Goal: Transaction & Acquisition: Purchase product/service

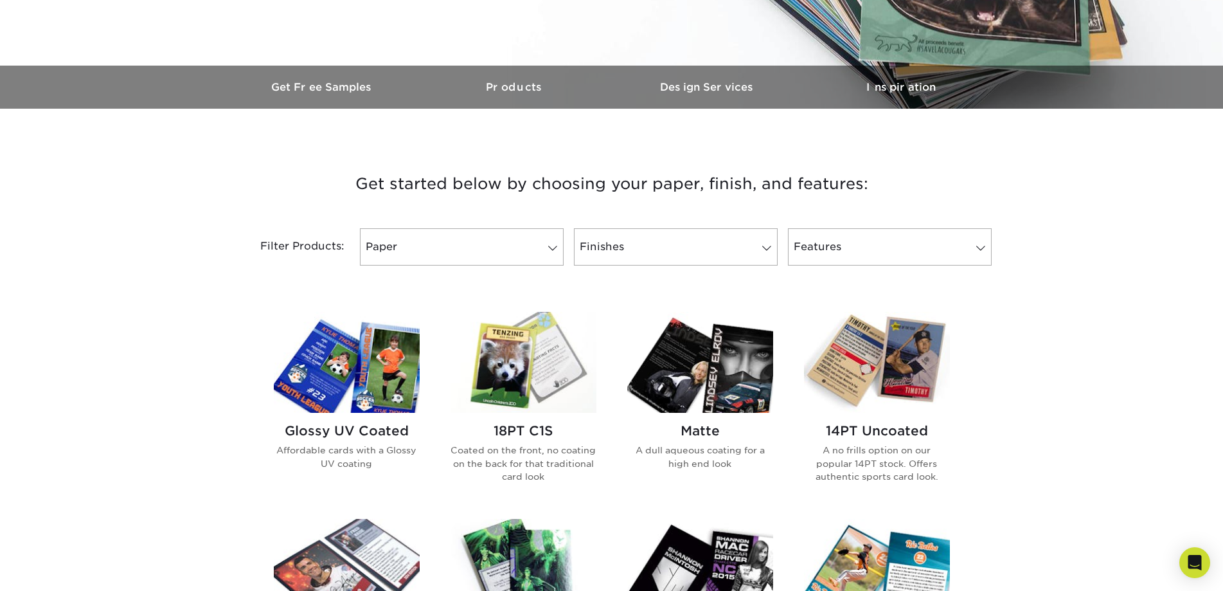
scroll to position [321, 0]
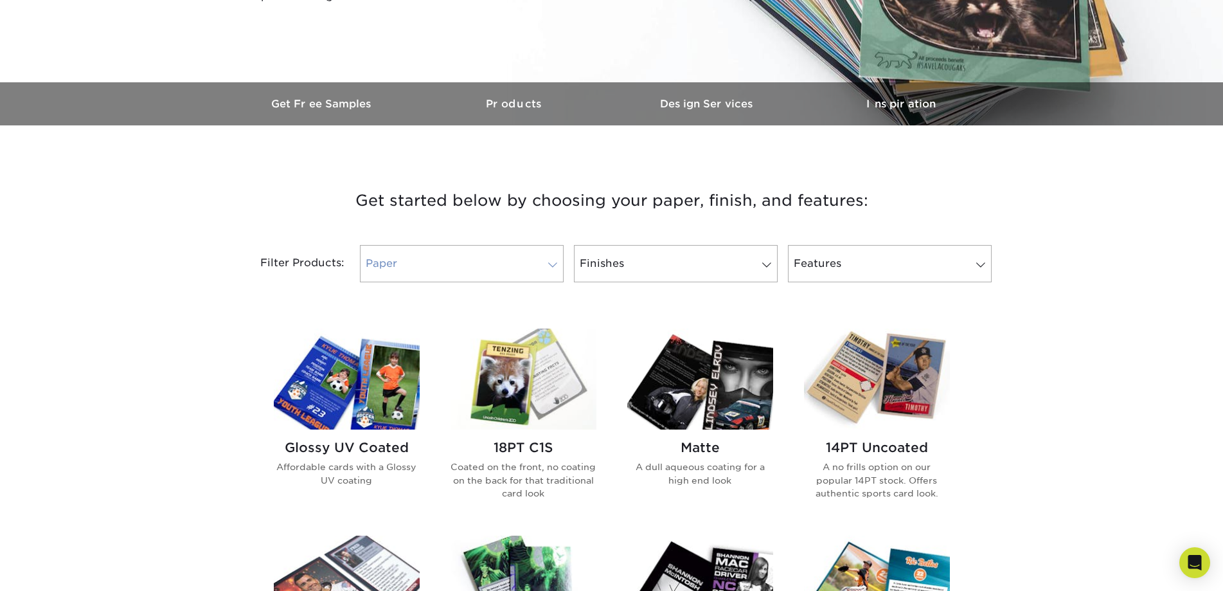
click at [532, 267] on link "Paper" at bounding box center [462, 263] width 204 height 37
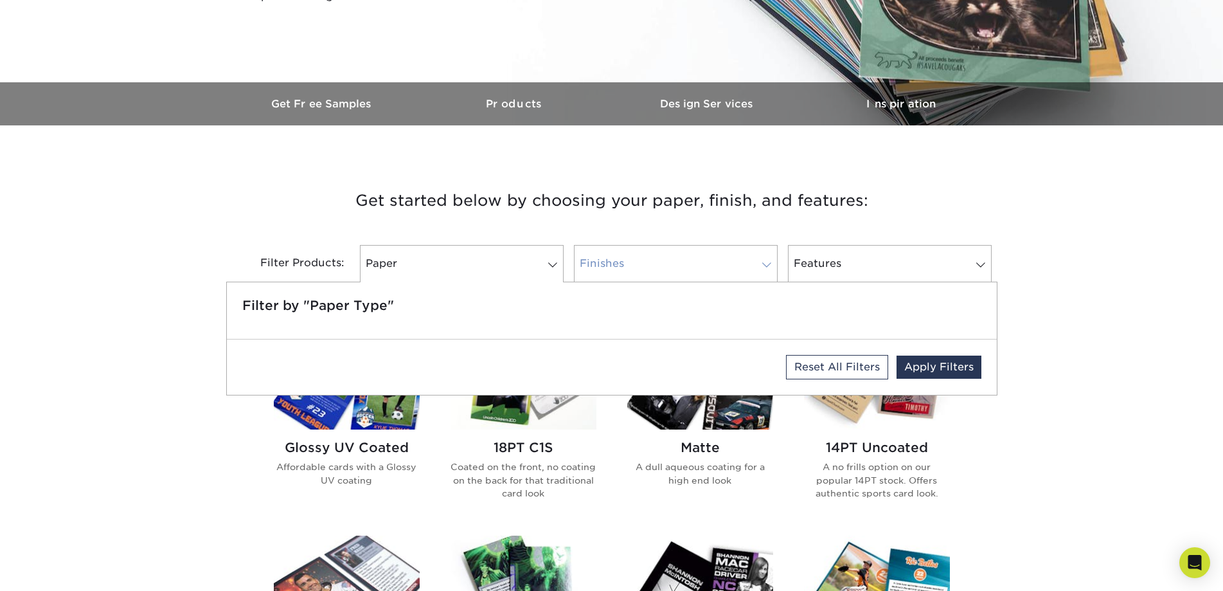
click at [708, 255] on link "Finishes" at bounding box center [676, 263] width 204 height 37
click at [988, 186] on div "Get started below by choosing your paper, finish, and features: Filtered Matche…" at bounding box center [611, 234] width 771 height 157
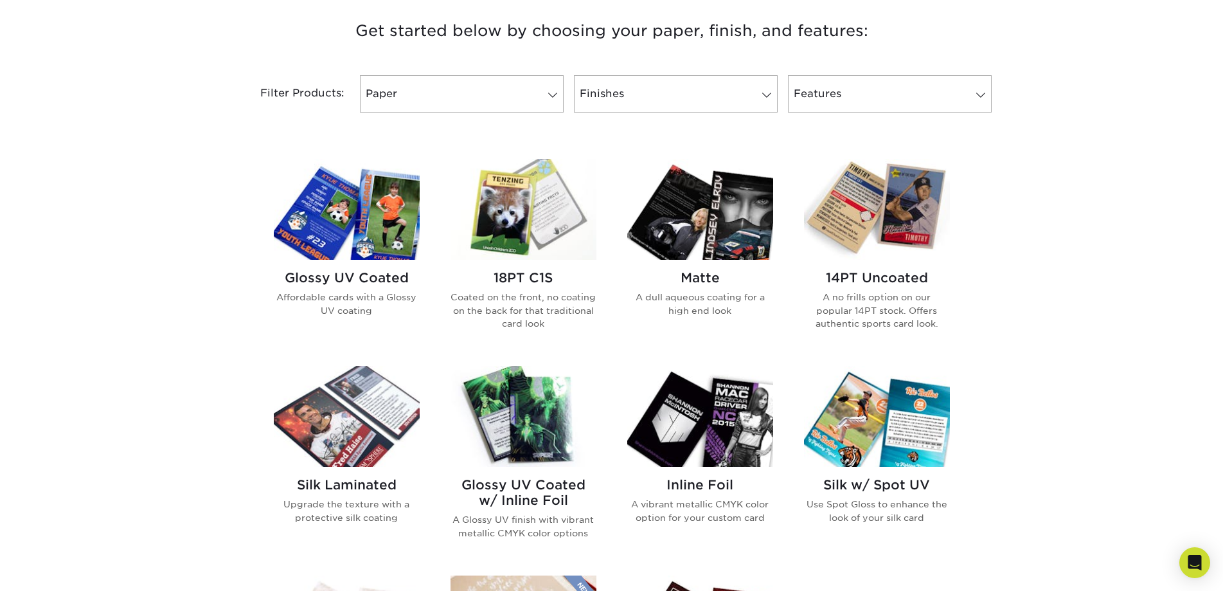
scroll to position [514, 0]
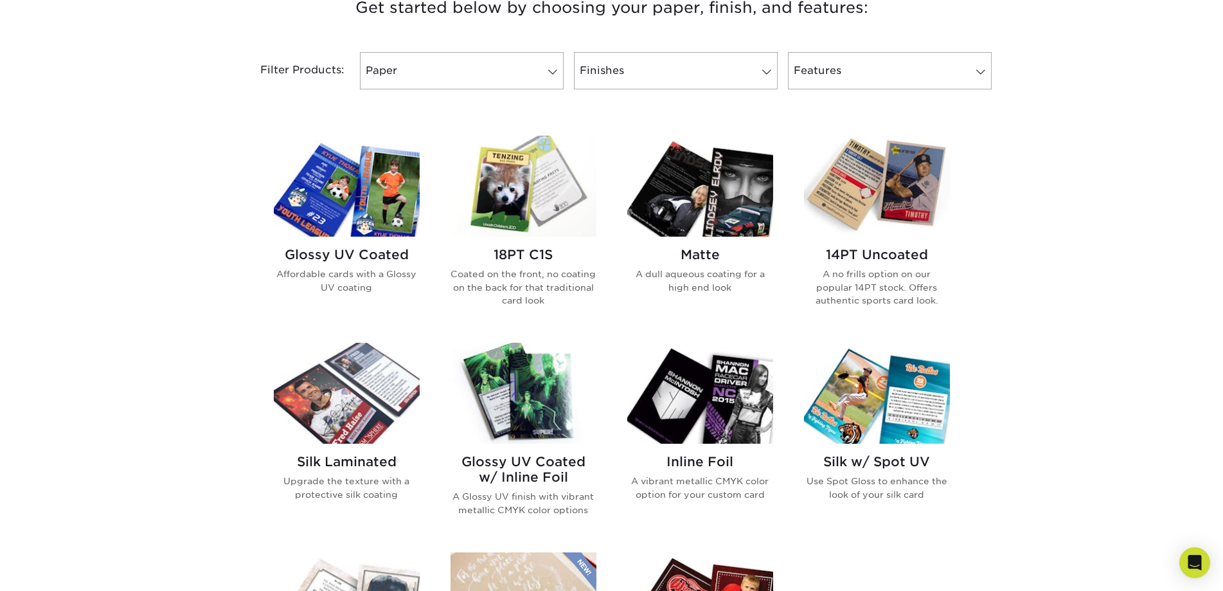
click at [554, 185] on img at bounding box center [524, 186] width 146 height 101
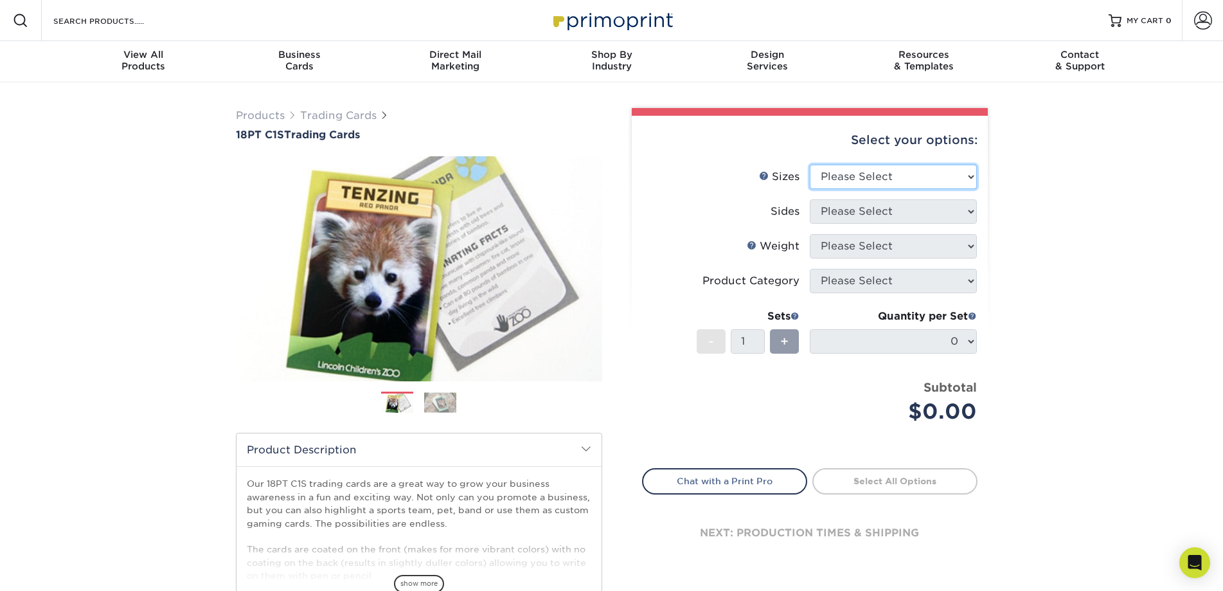
click at [885, 185] on select "Please Select 2.5" x 3.5"" at bounding box center [893, 177] width 167 height 24
select select "2.50x3.50"
click at [810, 165] on select "Please Select 2.5" x 3.5"" at bounding box center [893, 177] width 167 height 24
click at [881, 211] on select "Please Select Print Both Sides Print Front Only" at bounding box center [893, 211] width 167 height 24
select select "13abbda7-1d64-4f25-8bb2-c179b224825d"
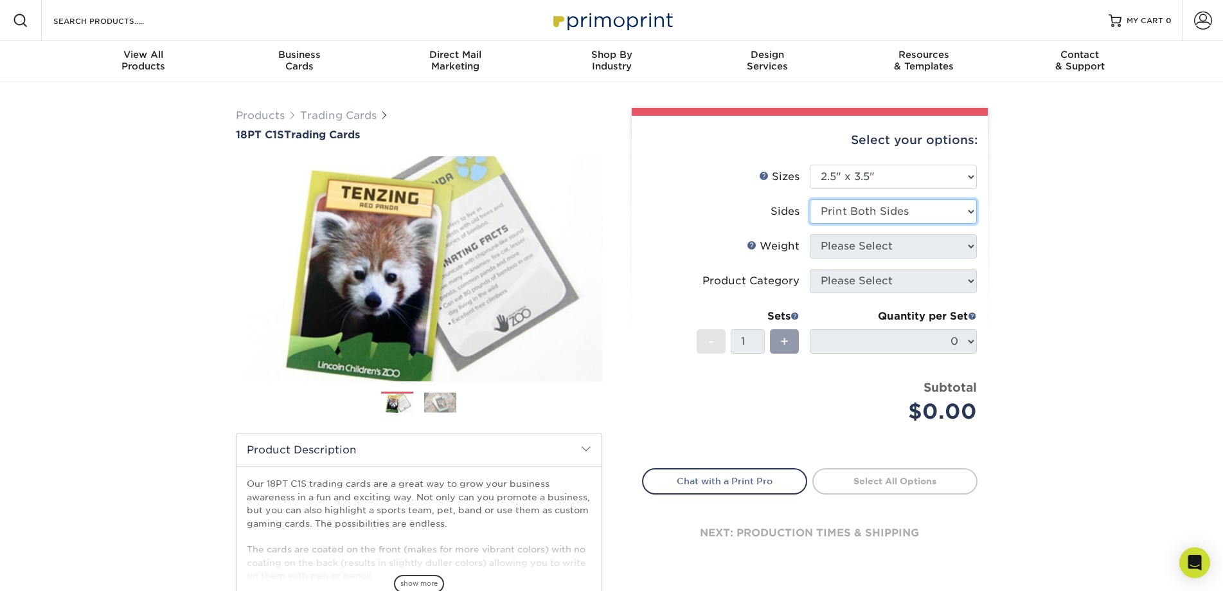
click at [810, 199] on select "Please Select Print Both Sides Print Front Only" at bounding box center [893, 211] width 167 height 24
click at [888, 246] on select "Please Select 18PT C1S" at bounding box center [893, 246] width 167 height 24
select select "18PTC1S"
click at [810, 234] on select "Please Select 18PT C1S" at bounding box center [893, 246] width 167 height 24
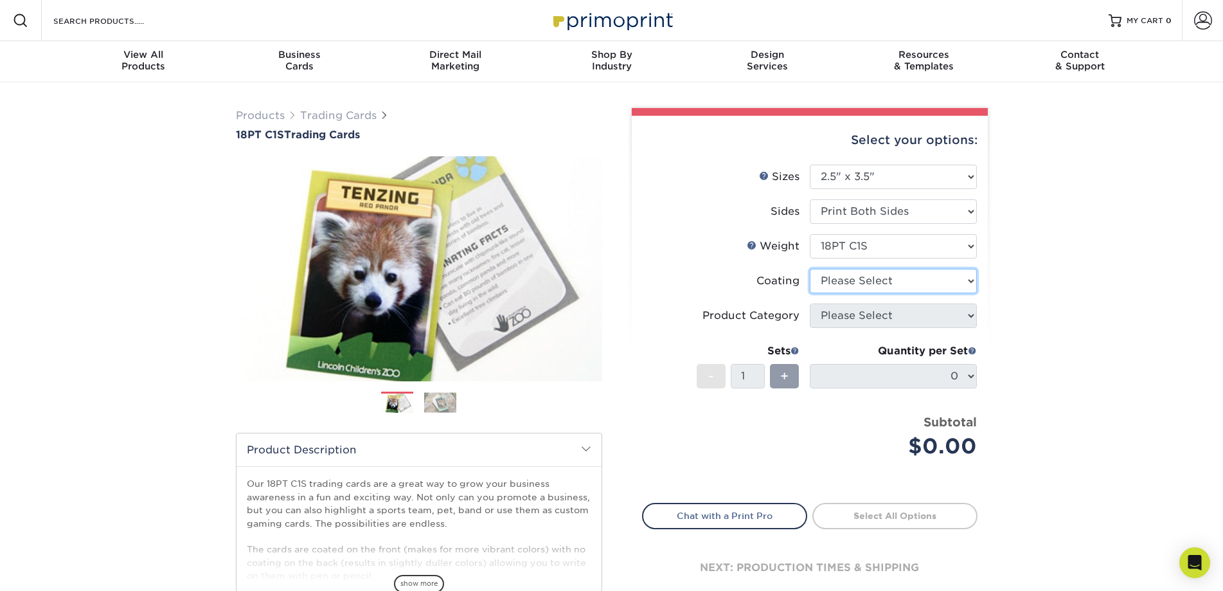
click at [873, 283] on select at bounding box center [893, 281] width 167 height 24
select select "3e7618de-abca-4bda-9f97-8b9129e913d8"
click at [810, 269] on select at bounding box center [893, 281] width 167 height 24
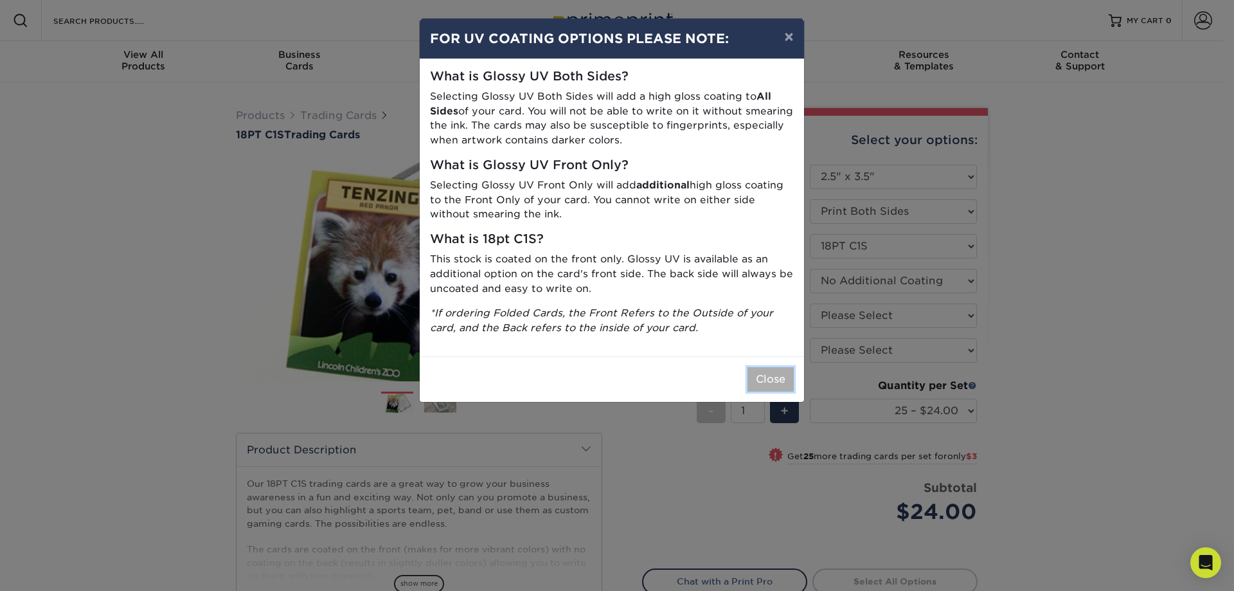
click at [782, 383] on button "Close" at bounding box center [771, 379] width 46 height 24
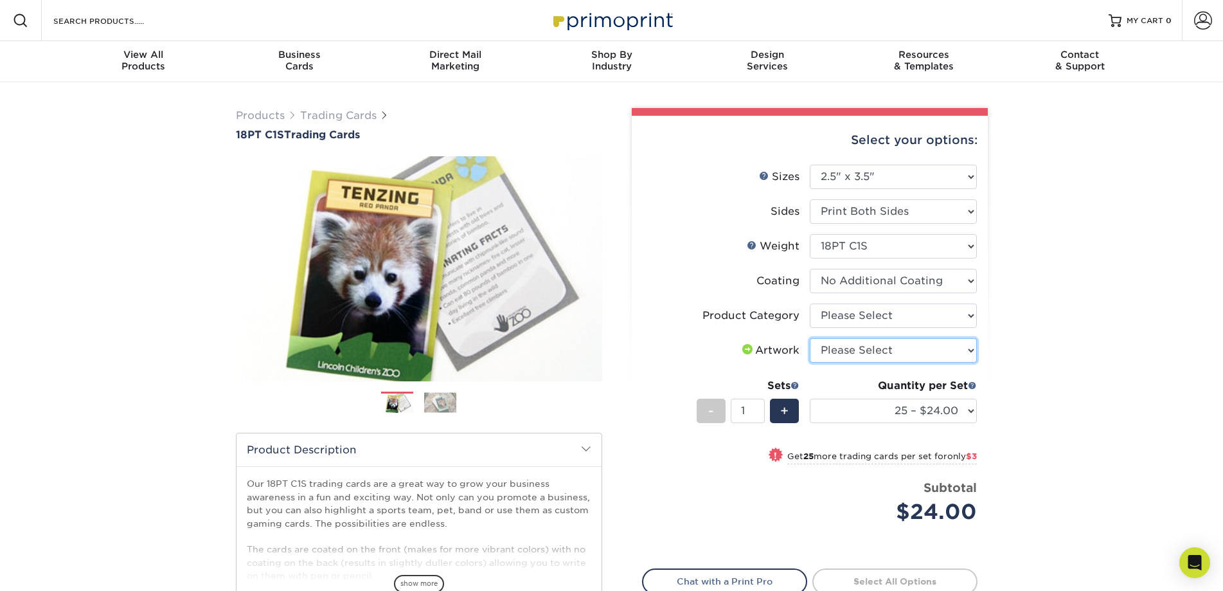
click at [879, 356] on select "Please Select I will upload files I need a design - $100" at bounding box center [893, 350] width 167 height 24
select select "upload"
click at [810, 338] on select "Please Select I will upload files I need a design - $100" at bounding box center [893, 350] width 167 height 24
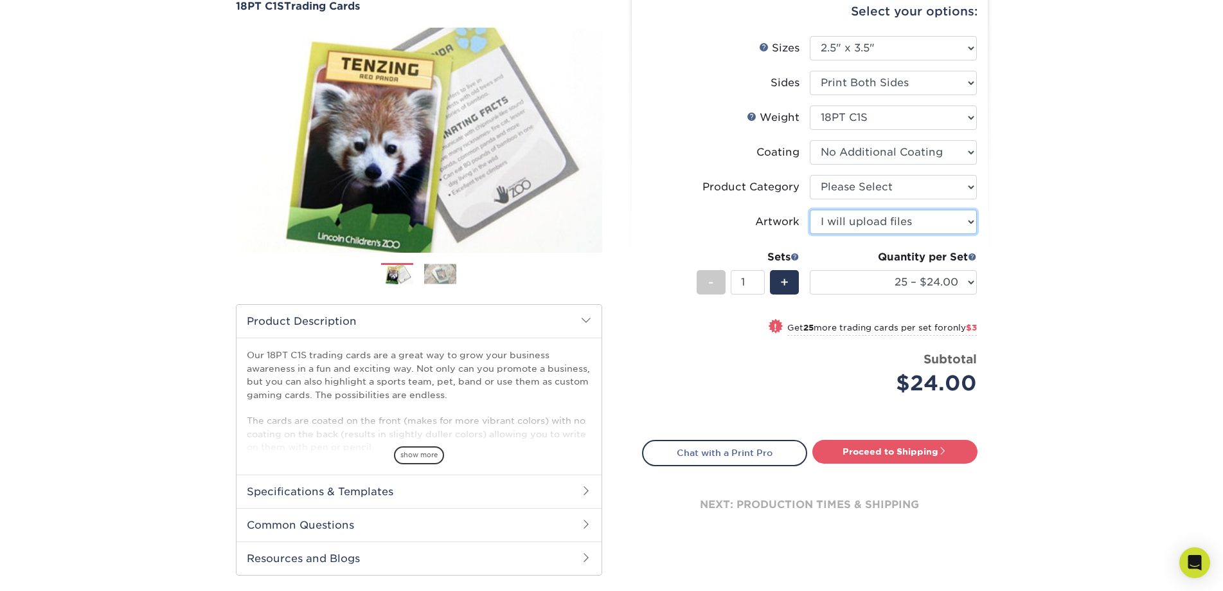
scroll to position [64, 0]
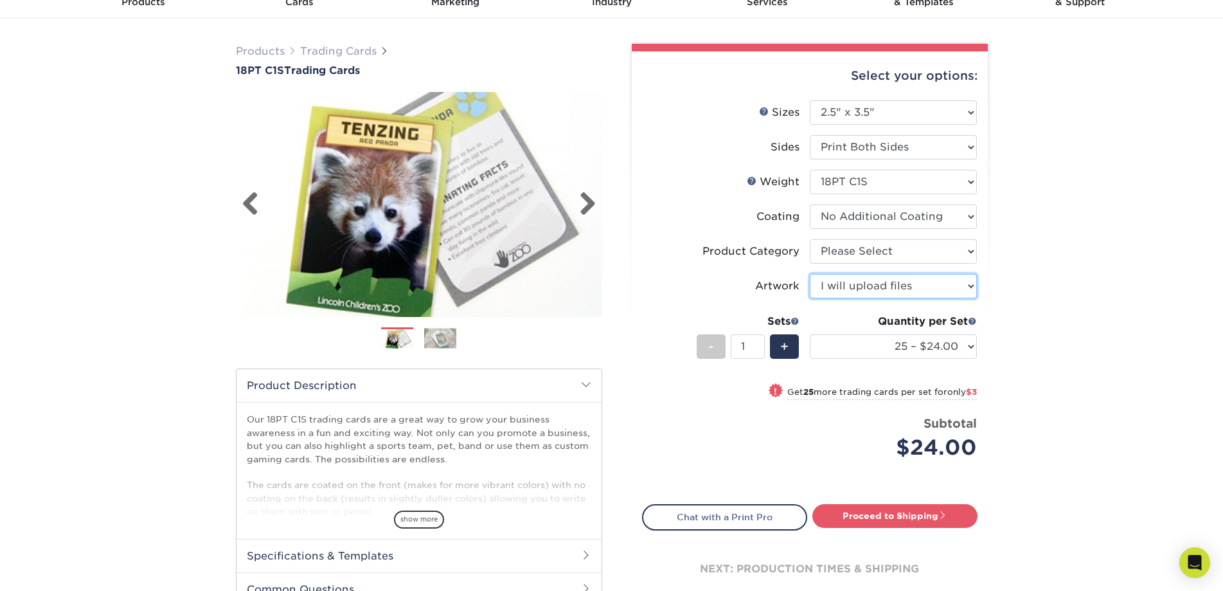
click at [422, 175] on img at bounding box center [419, 204] width 366 height 253
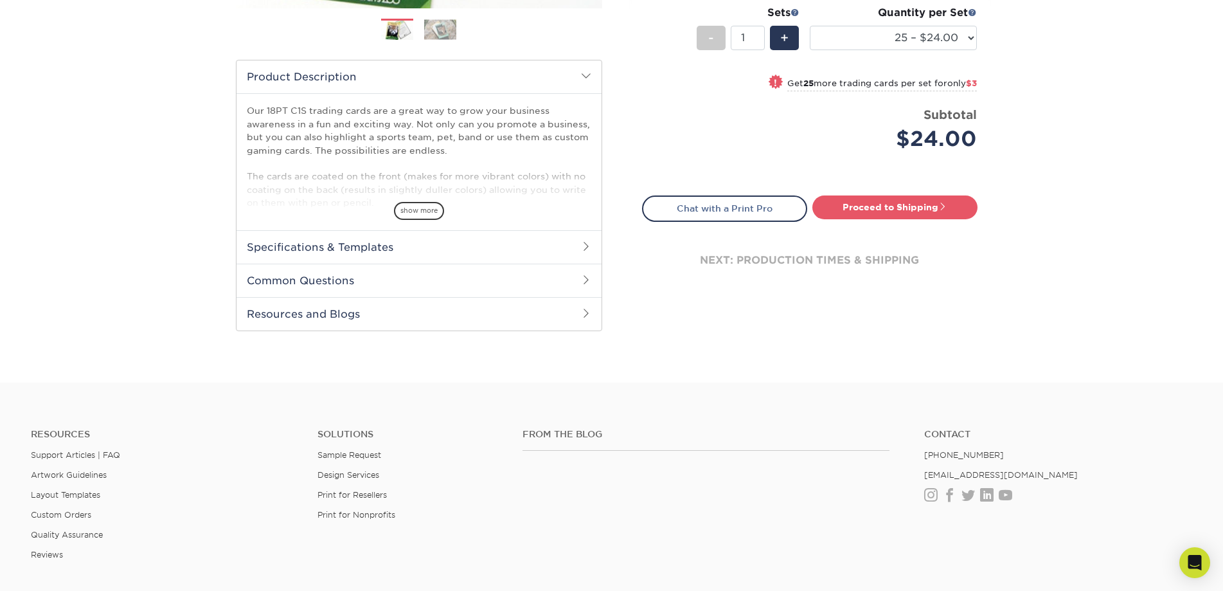
scroll to position [386, 0]
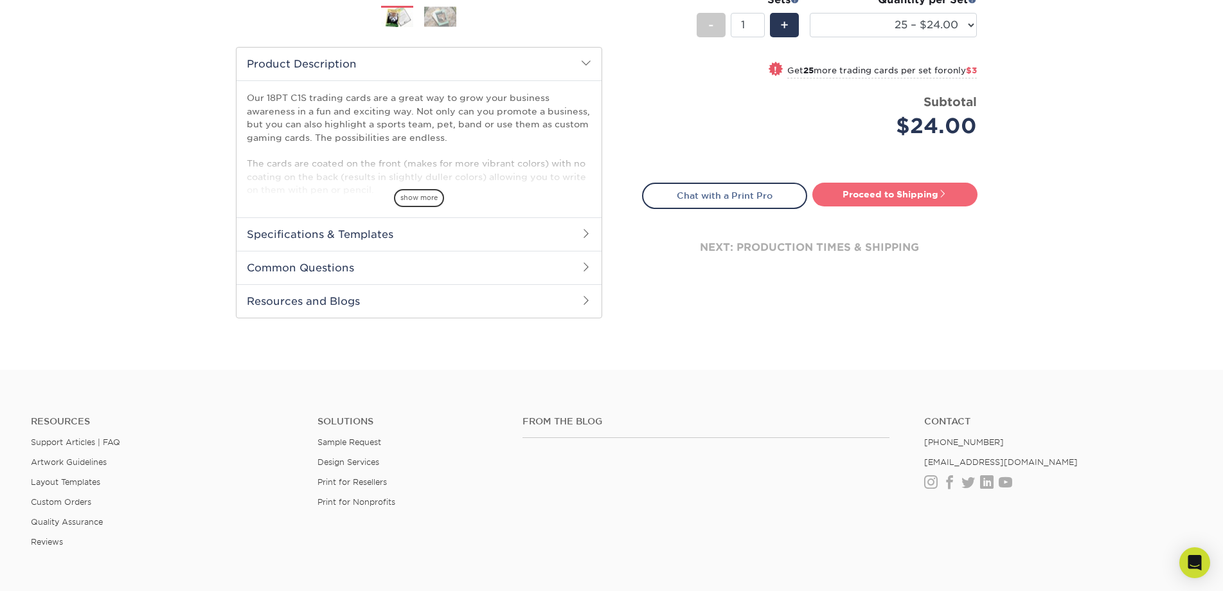
click at [905, 194] on link "Proceed to Shipping" at bounding box center [895, 194] width 165 height 23
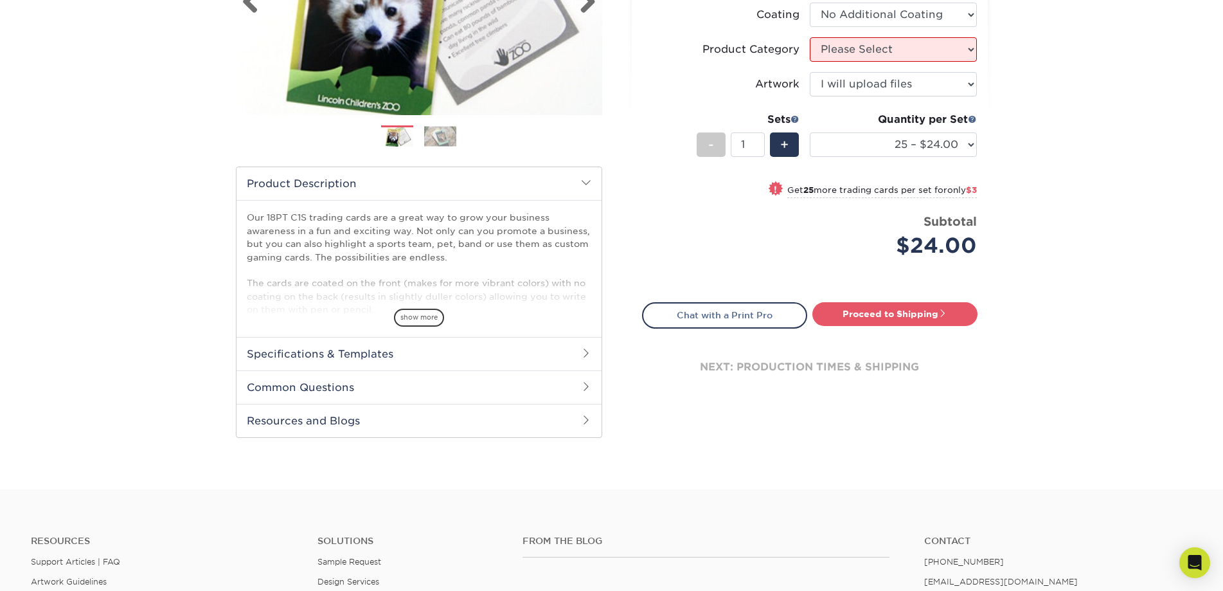
scroll to position [321, 0]
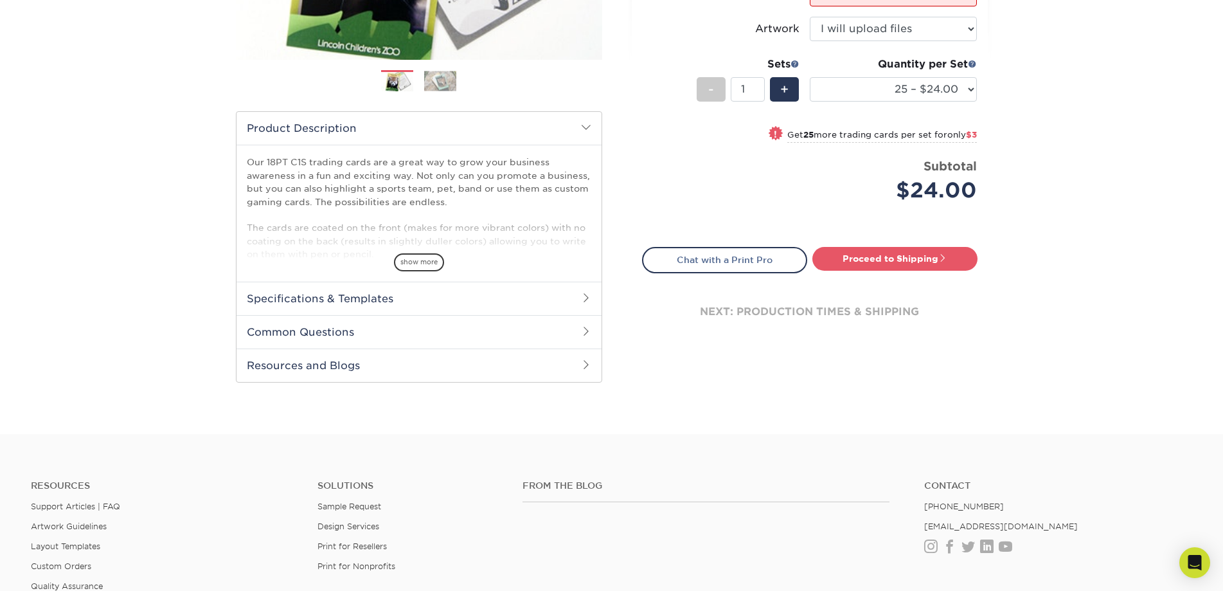
click at [422, 163] on p "Our 18PT C1S trading cards are a great way to grow your business awareness in a…" at bounding box center [419, 208] width 345 height 105
click at [440, 263] on span "show more" at bounding box center [419, 261] width 50 height 17
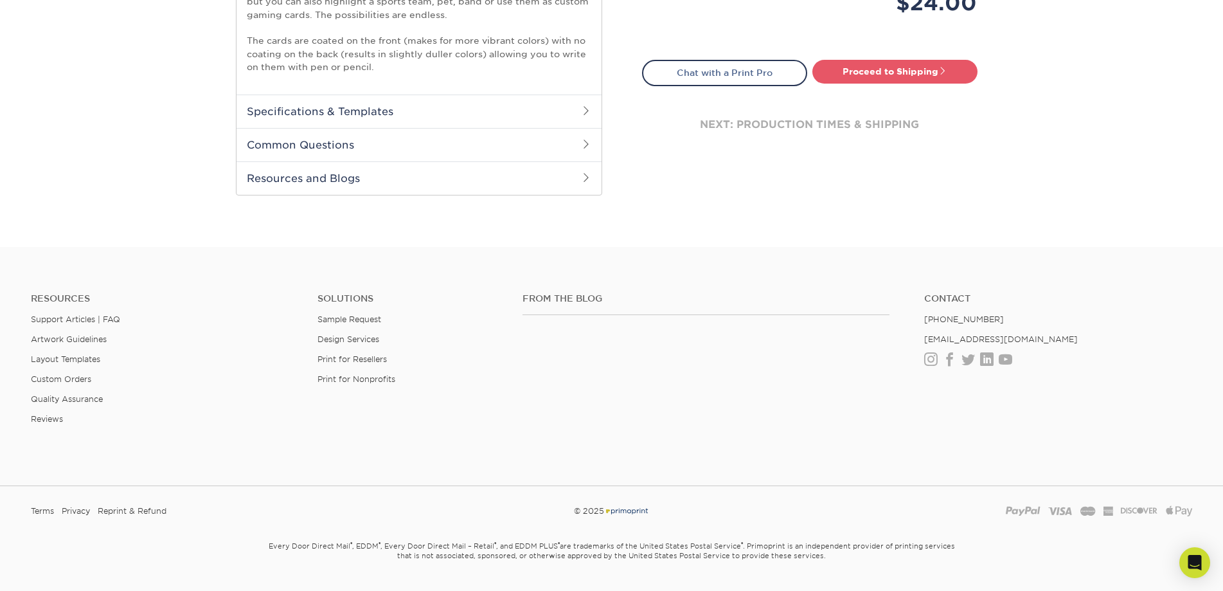
scroll to position [514, 0]
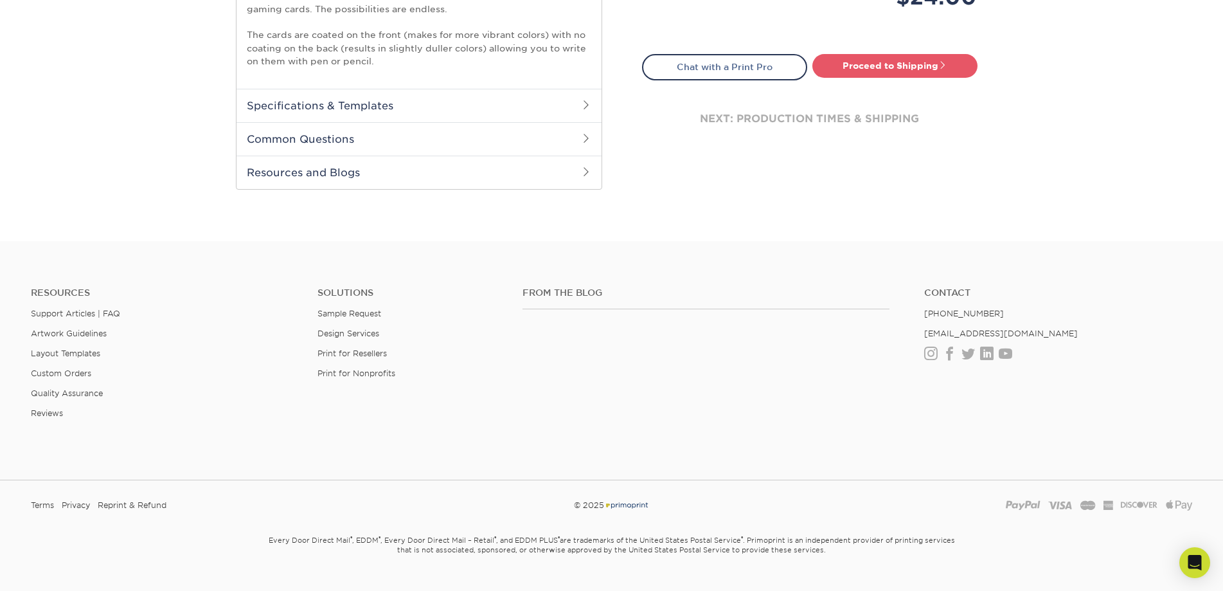
click at [487, 104] on h2 "Specifications & Templates" at bounding box center [419, 105] width 365 height 33
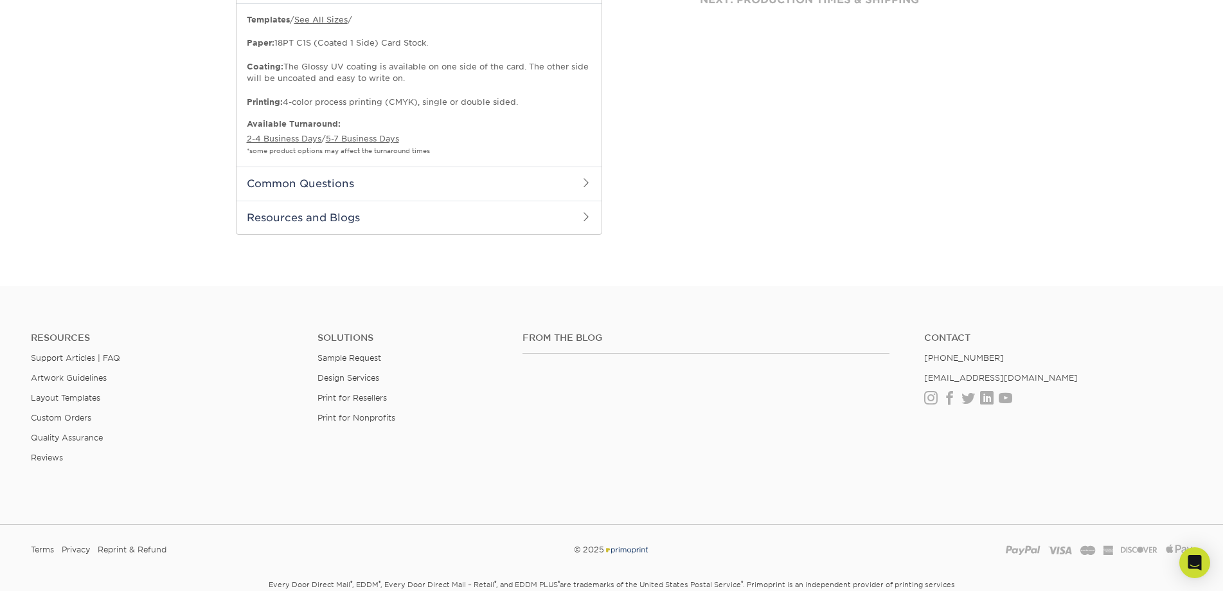
scroll to position [643, 0]
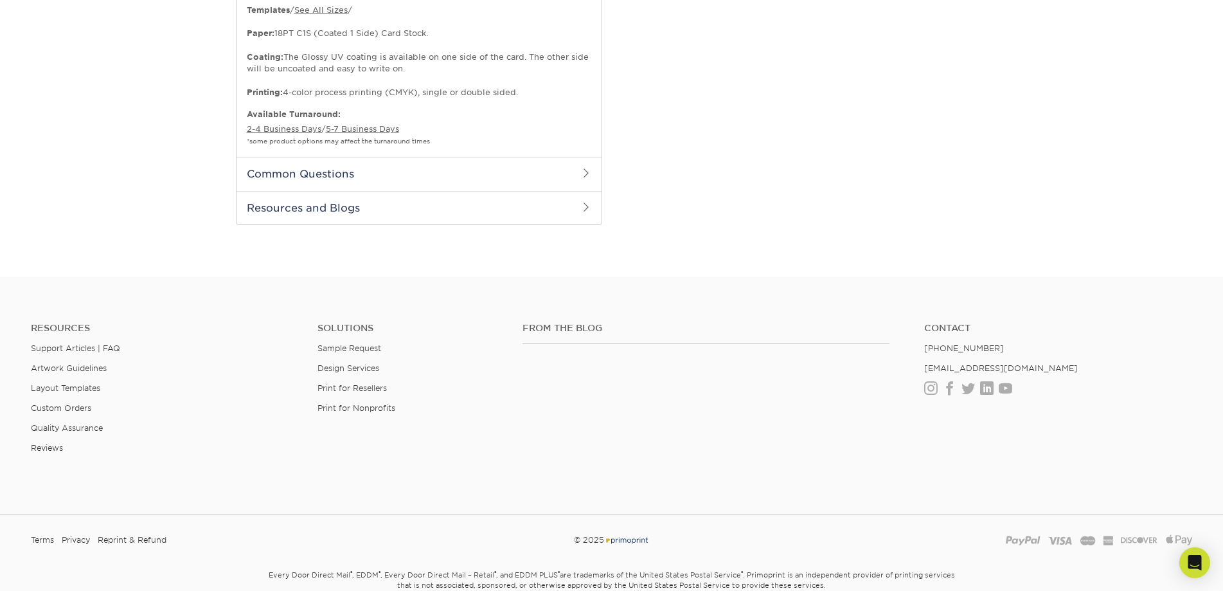
click at [423, 170] on h2 "Common Questions" at bounding box center [419, 173] width 365 height 33
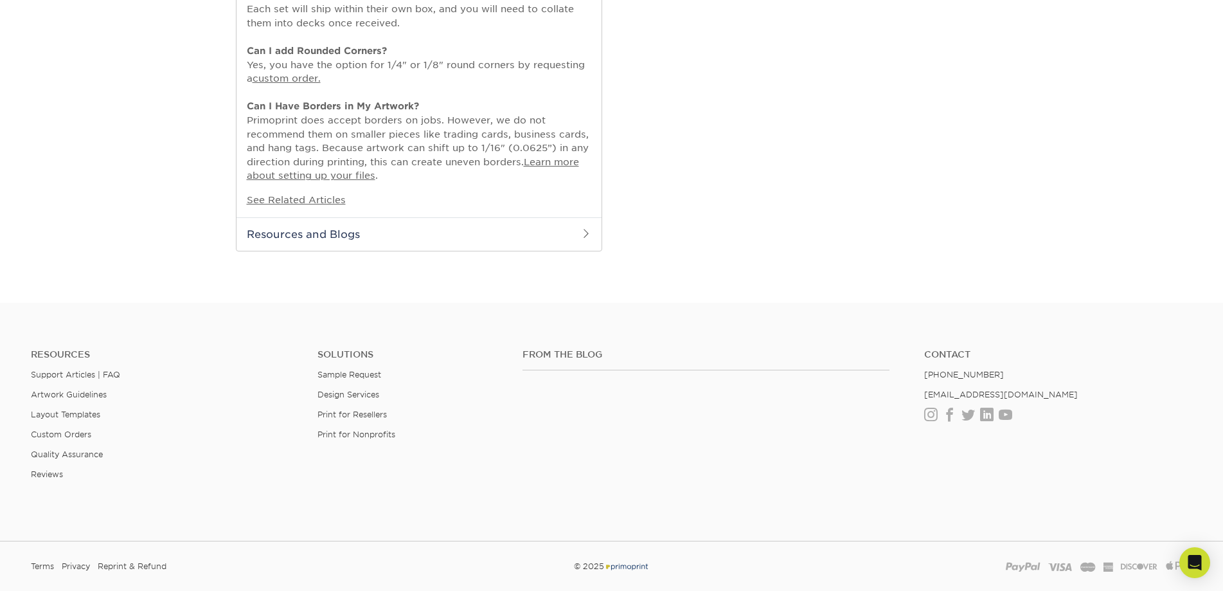
scroll to position [900, 0]
click at [407, 232] on h2 "Resources and Blogs" at bounding box center [419, 231] width 365 height 33
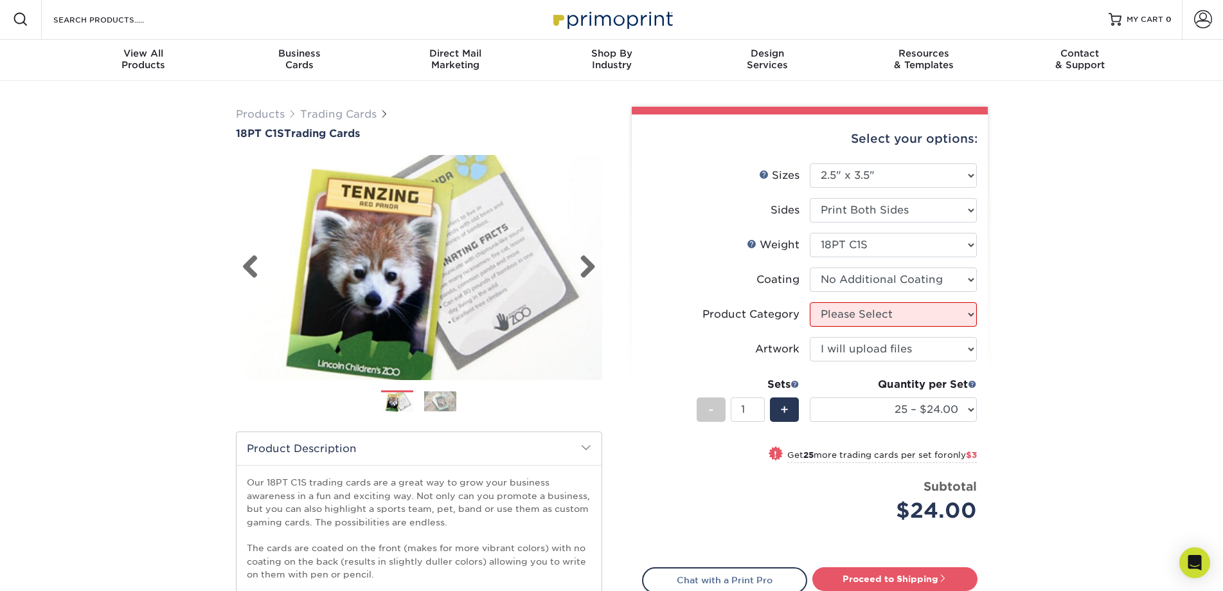
scroll to position [0, 0]
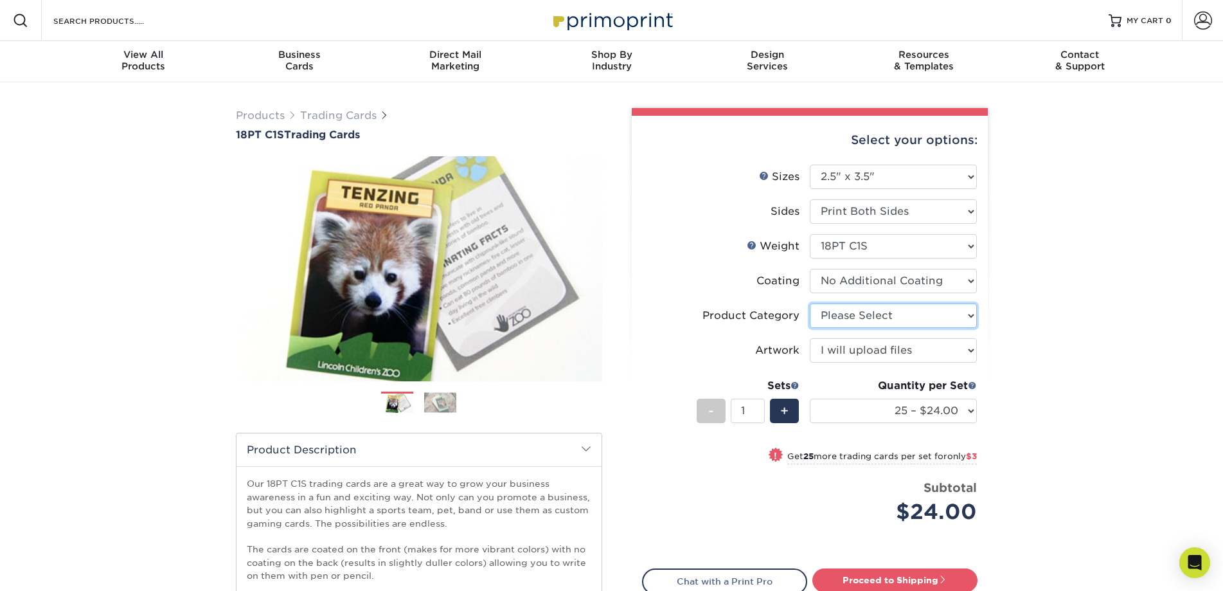
click at [865, 321] on select "Please Select Trading Cards" at bounding box center [893, 315] width 167 height 24
select select "c2f9bce9-36c2-409d-b101-c29d9d031e18"
click at [810, 303] on select "Please Select Trading Cards" at bounding box center [893, 315] width 167 height 24
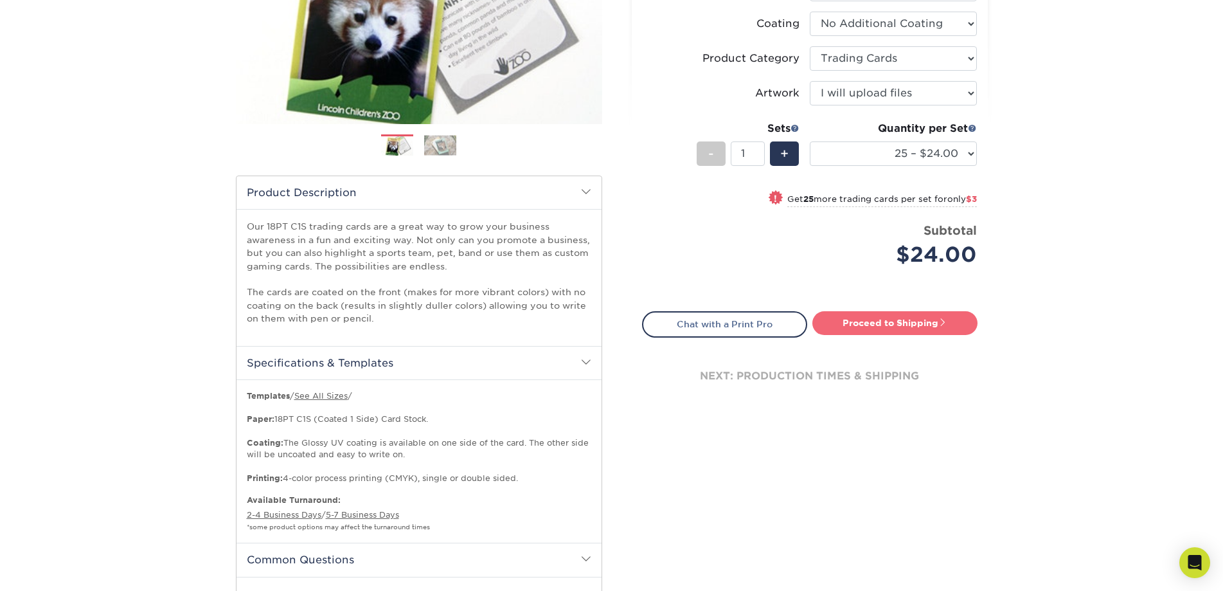
click at [892, 322] on link "Proceed to Shipping" at bounding box center [895, 322] width 165 height 23
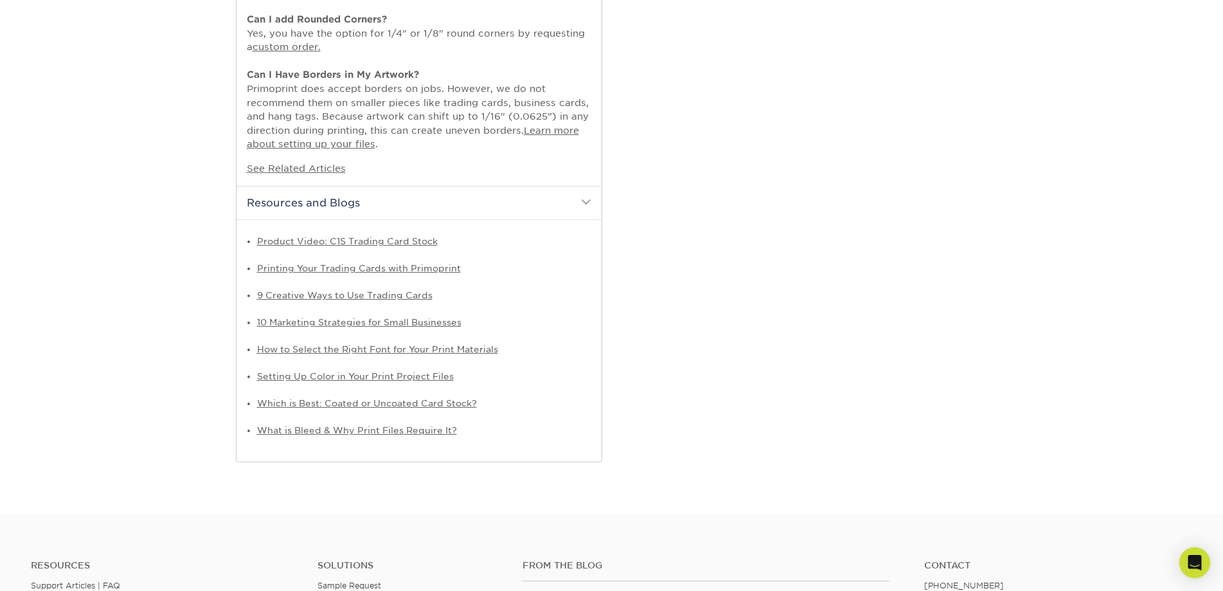
select select "93496b82-97d9-442a-849d-a6c043c823b6"
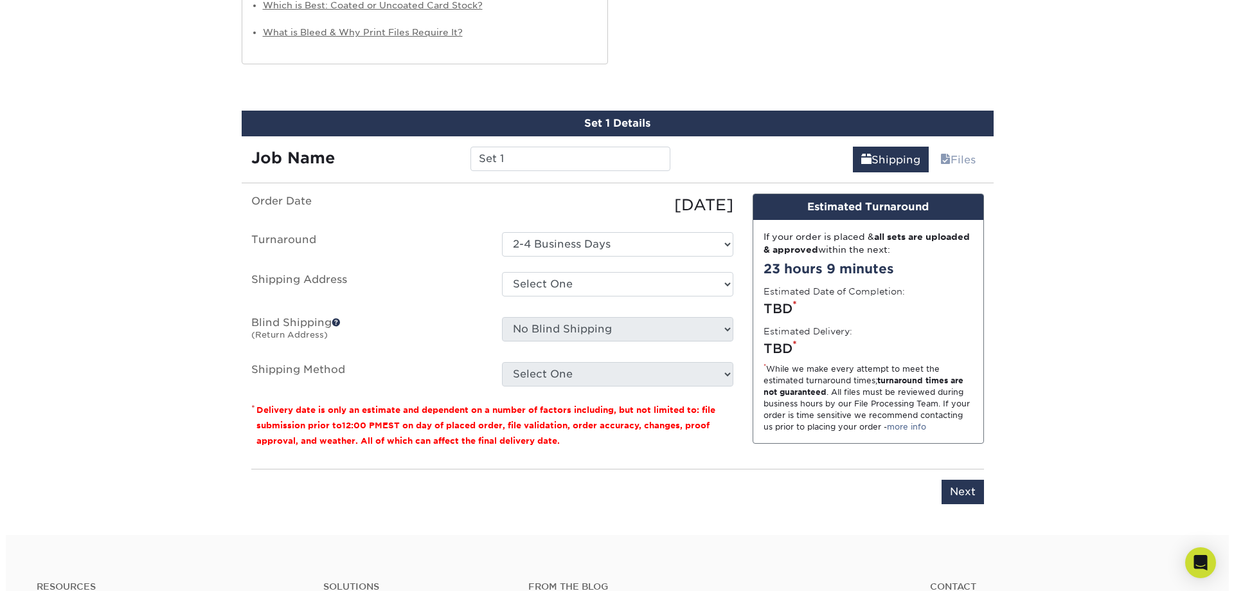
scroll to position [1328, 0]
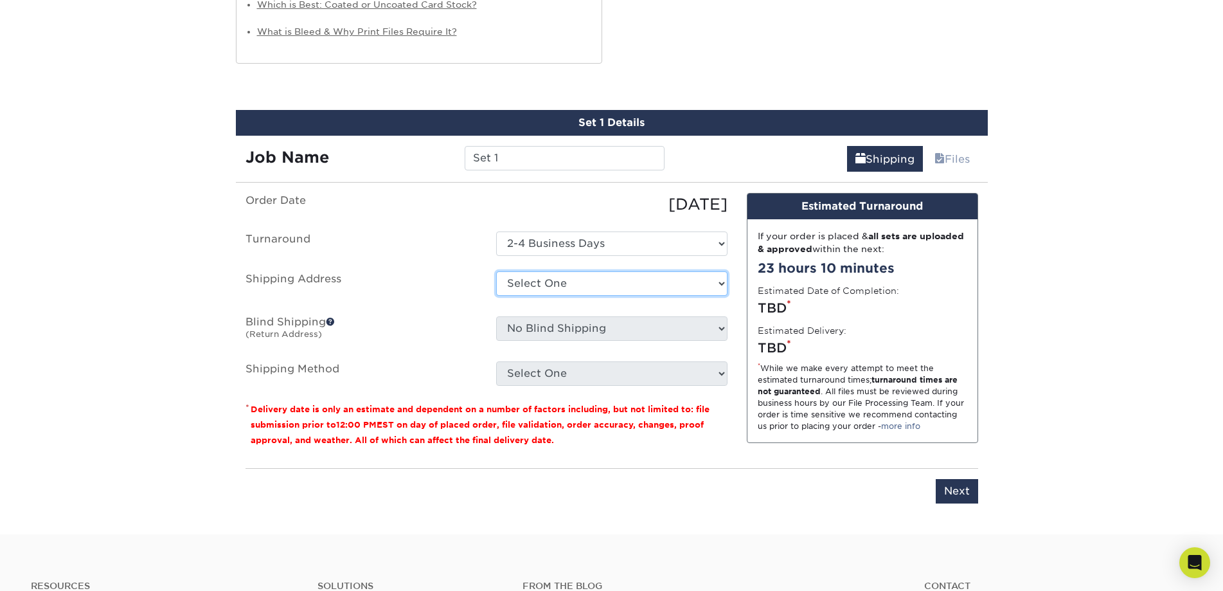
click at [622, 282] on select "Select One + Add New Address - Login" at bounding box center [611, 283] width 231 height 24
select select "newaddress"
click at [496, 271] on select "Select One + Add New Address - Login" at bounding box center [611, 283] width 231 height 24
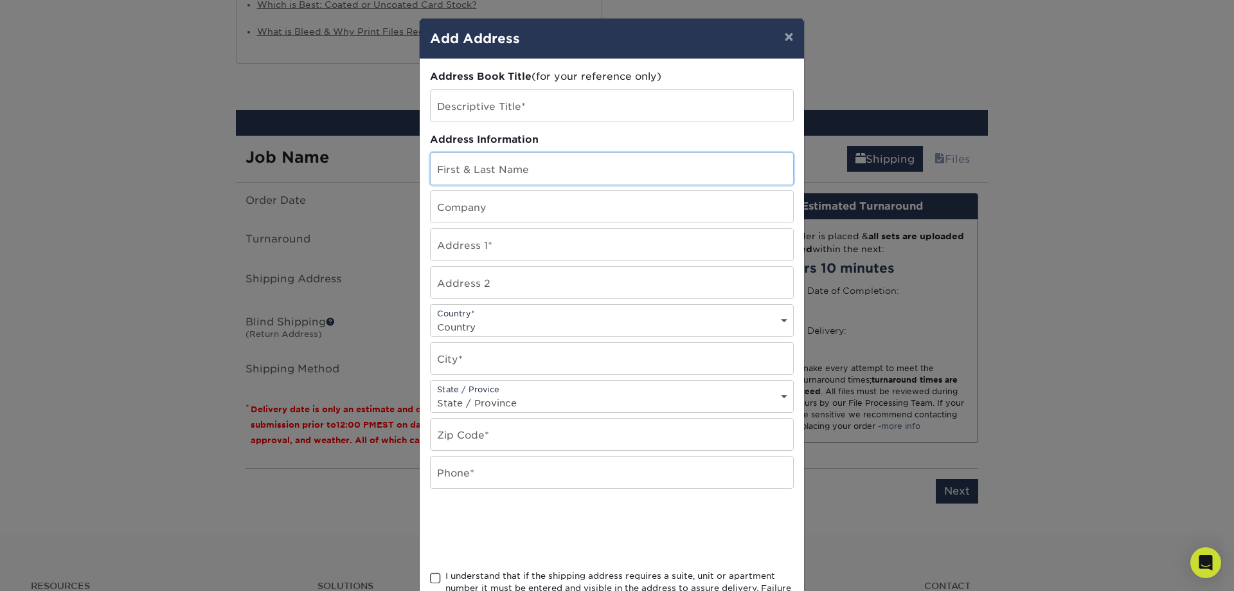
click at [525, 175] on input "text" at bounding box center [612, 169] width 363 height 32
type input "[PERSON_NAME]"
type input "[STREET_ADDRESS][PERSON_NAME]"
click at [482, 366] on input "text" at bounding box center [612, 359] width 363 height 32
type input "Bowdon"
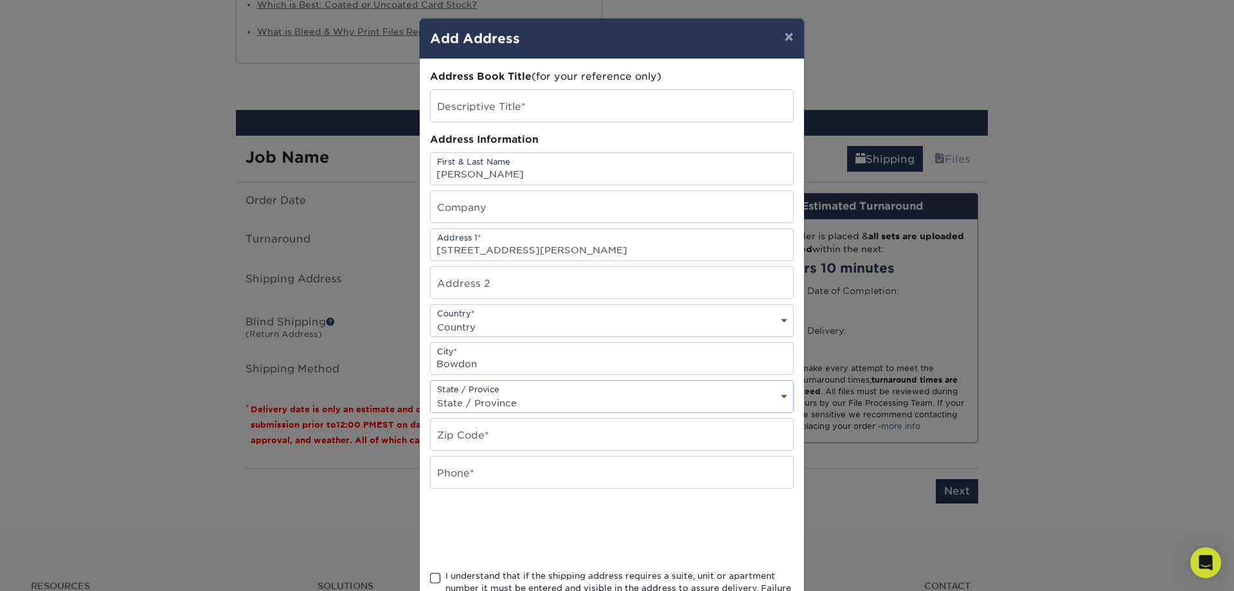
select select "GA"
type input "30108"
type input "[PHONE_NUMBER]"
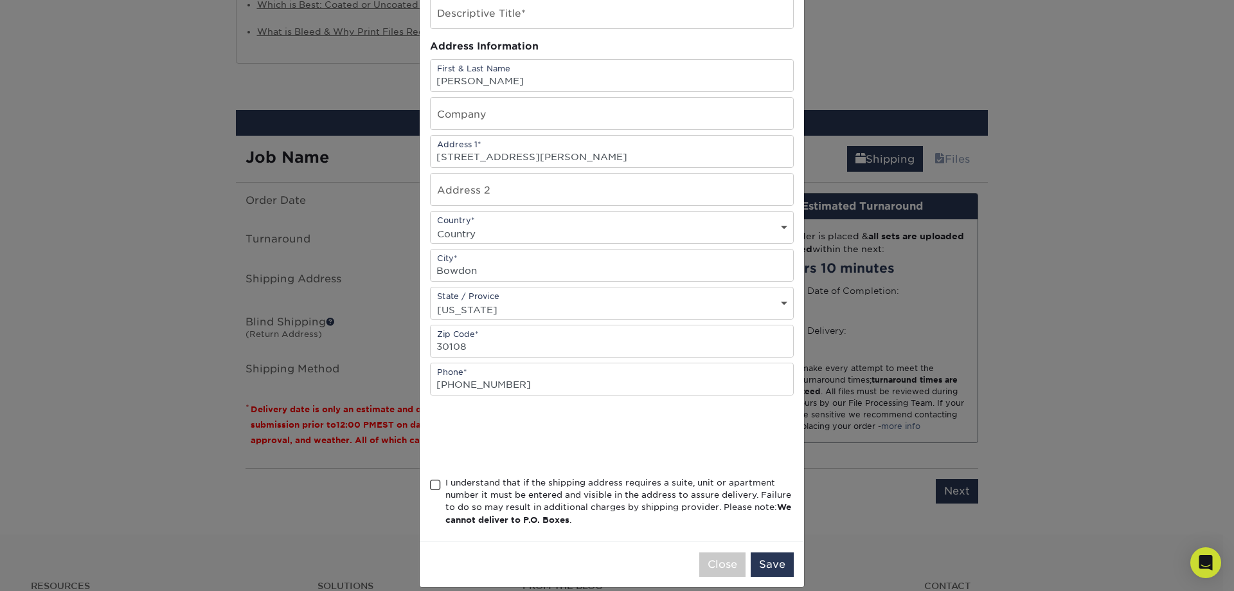
scroll to position [108, 0]
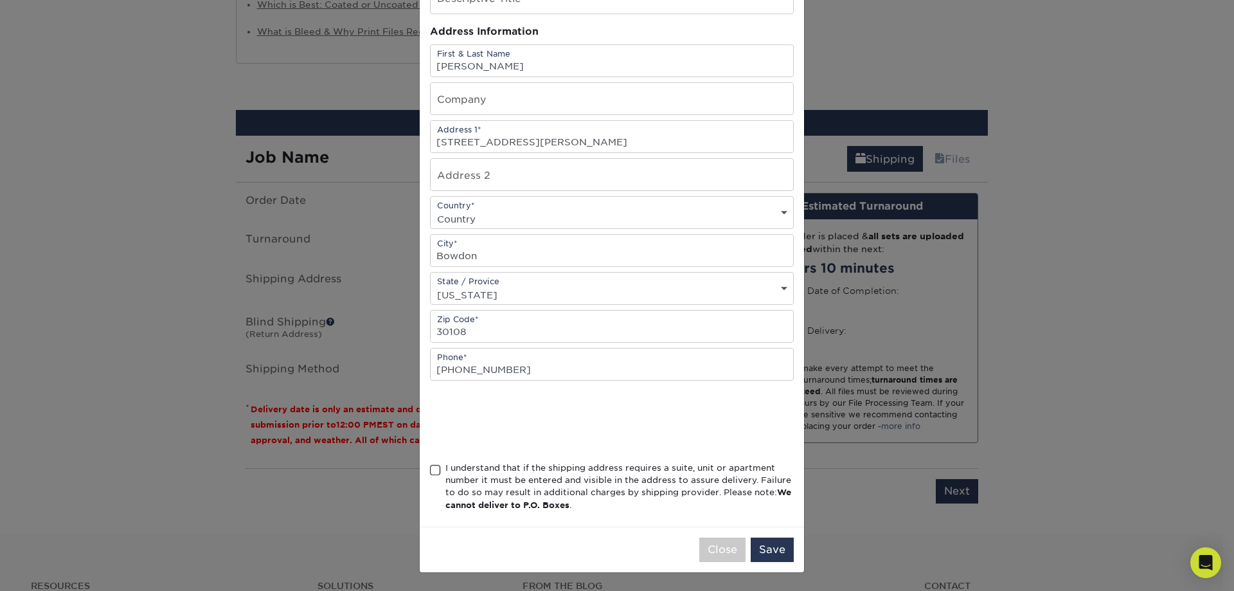
click at [434, 473] on span at bounding box center [435, 470] width 11 height 12
click at [0, 0] on input "I understand that if the shipping address requires a suite, unit or apartment n…" at bounding box center [0, 0] width 0 height 0
click at [768, 546] on button "Save" at bounding box center [772, 549] width 43 height 24
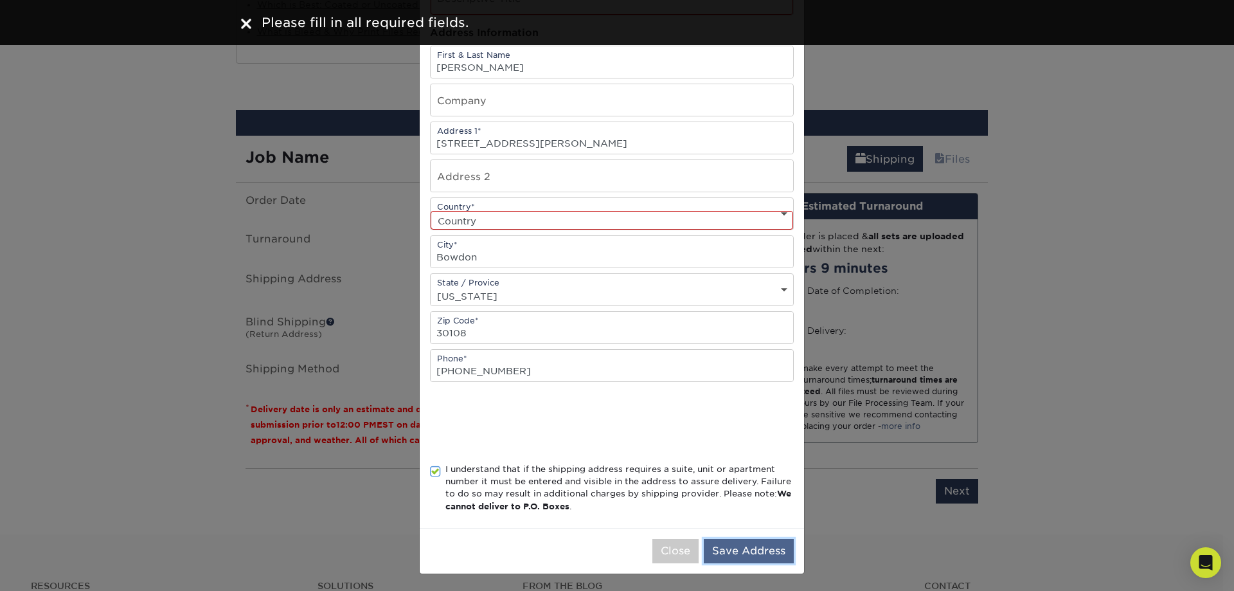
click at [766, 546] on button "Save Address" at bounding box center [749, 551] width 90 height 24
click at [467, 222] on select "Country [GEOGRAPHIC_DATA] [GEOGRAPHIC_DATA] ----------------------------- [GEOG…" at bounding box center [612, 220] width 363 height 19
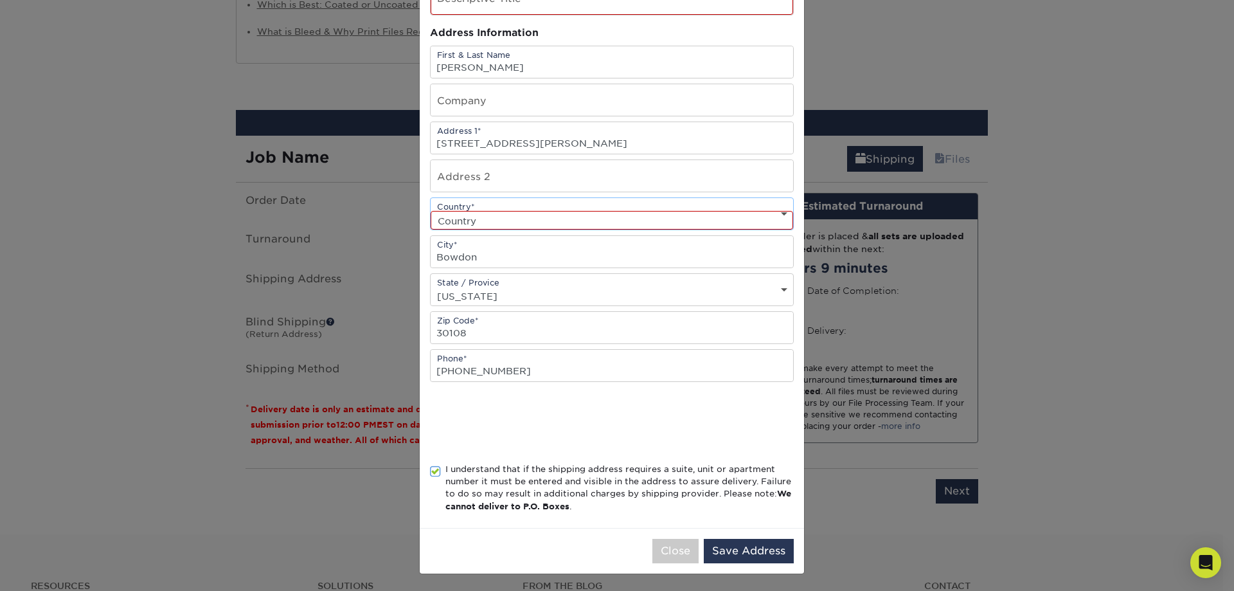
select select "US"
click at [431, 211] on select "Country [GEOGRAPHIC_DATA] [GEOGRAPHIC_DATA] ----------------------------- [GEOG…" at bounding box center [612, 220] width 363 height 19
click at [750, 559] on button "Save Address" at bounding box center [749, 551] width 90 height 24
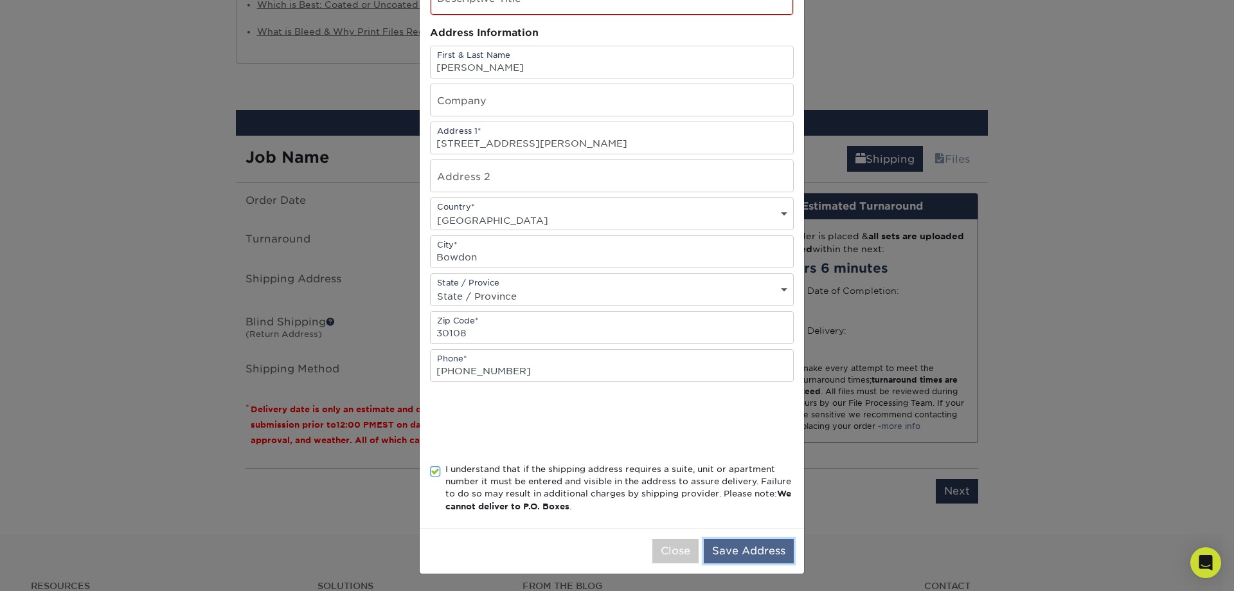
click at [734, 545] on button "Save Address" at bounding box center [749, 551] width 90 height 24
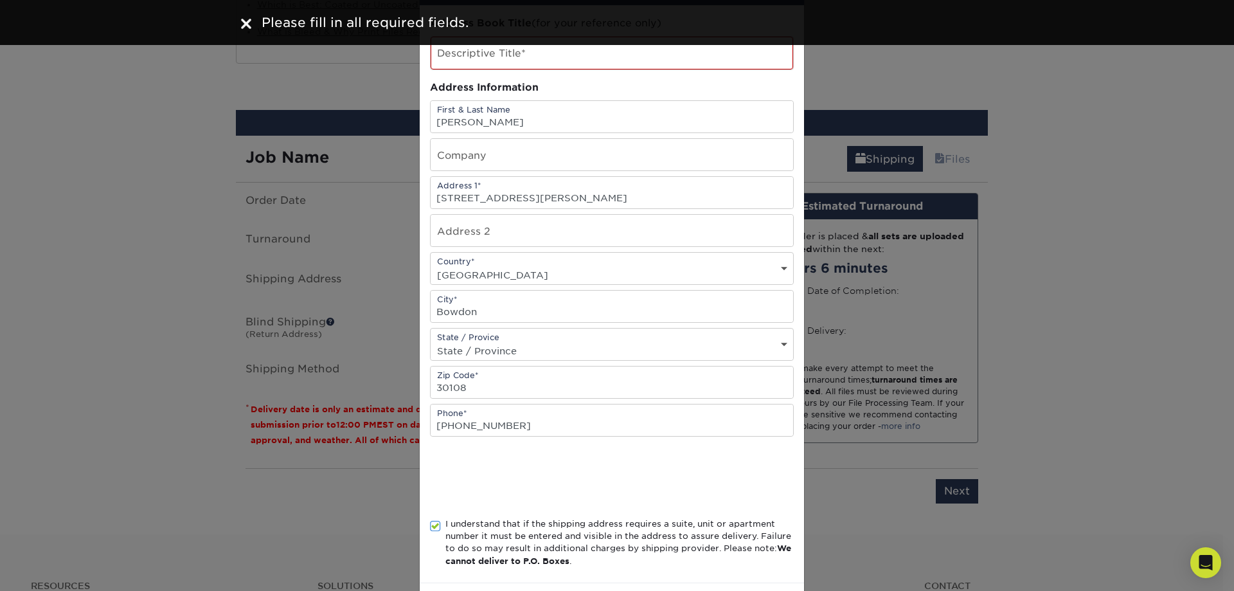
scroll to position [109, 0]
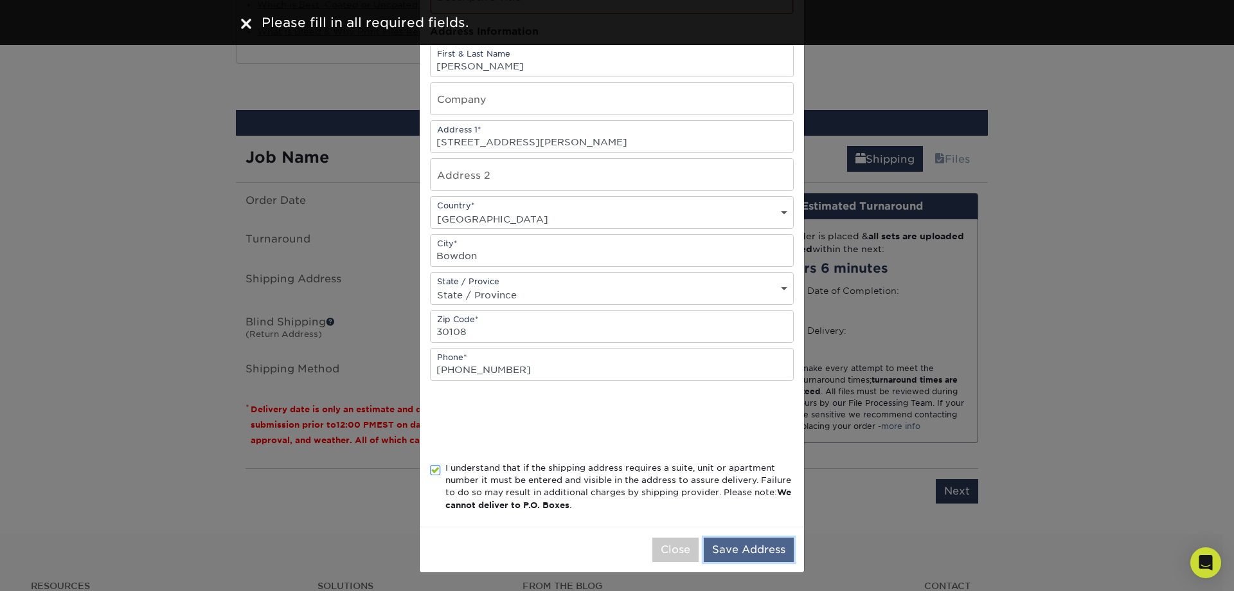
click at [725, 552] on button "Save Address" at bounding box center [749, 549] width 90 height 24
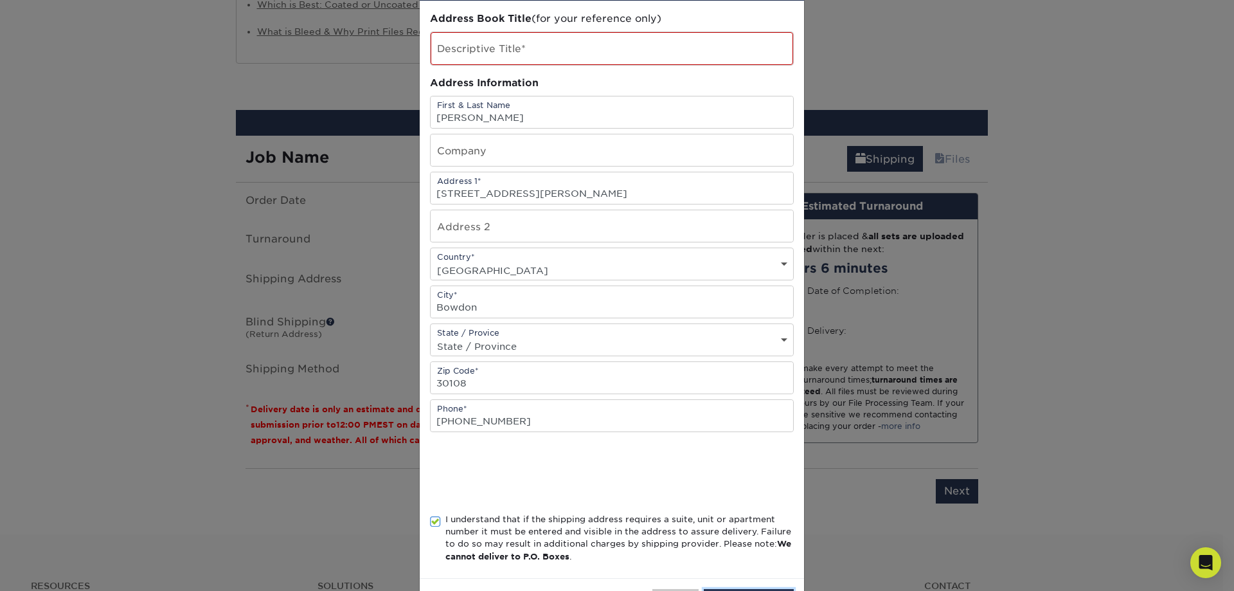
scroll to position [0, 0]
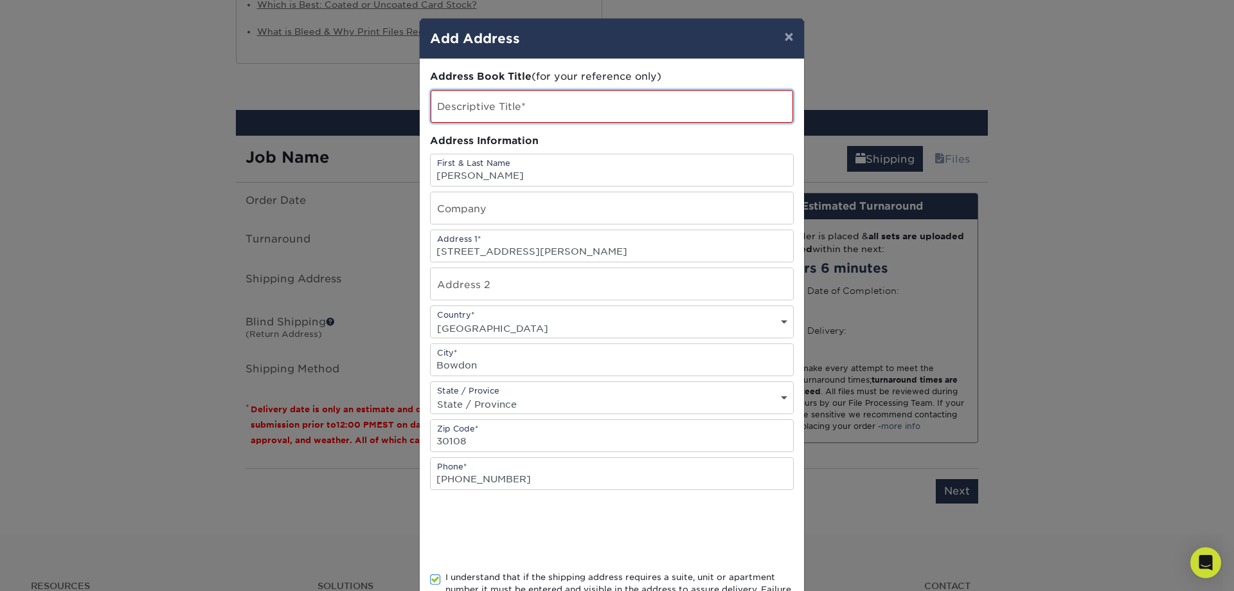
click at [513, 95] on input "text" at bounding box center [612, 106] width 363 height 33
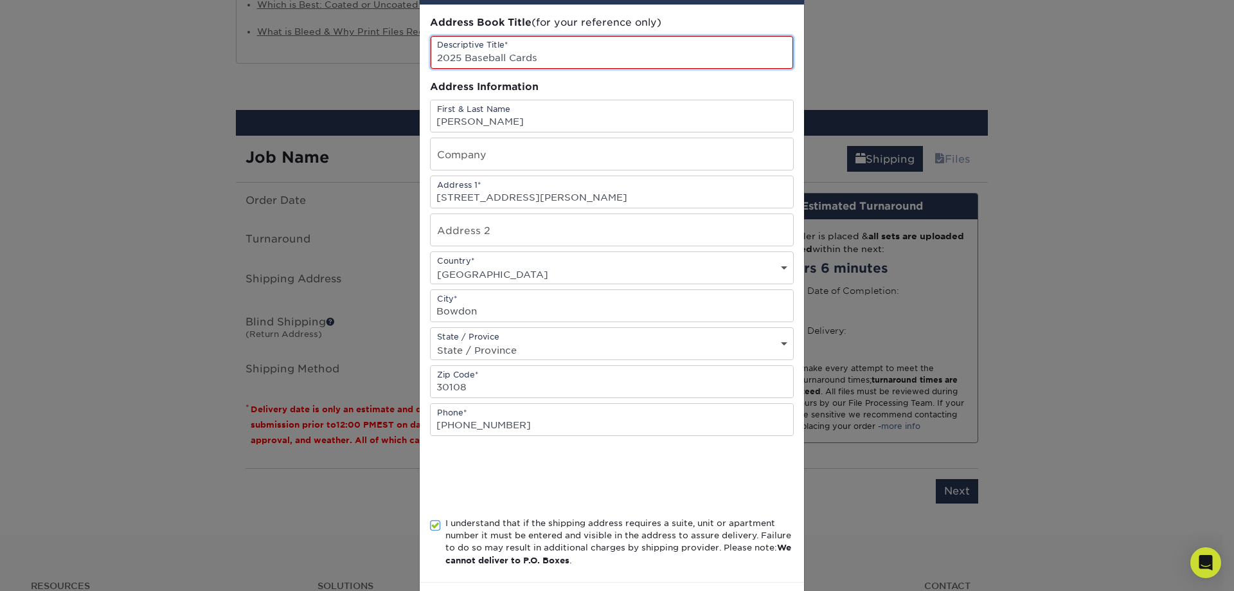
scroll to position [109, 0]
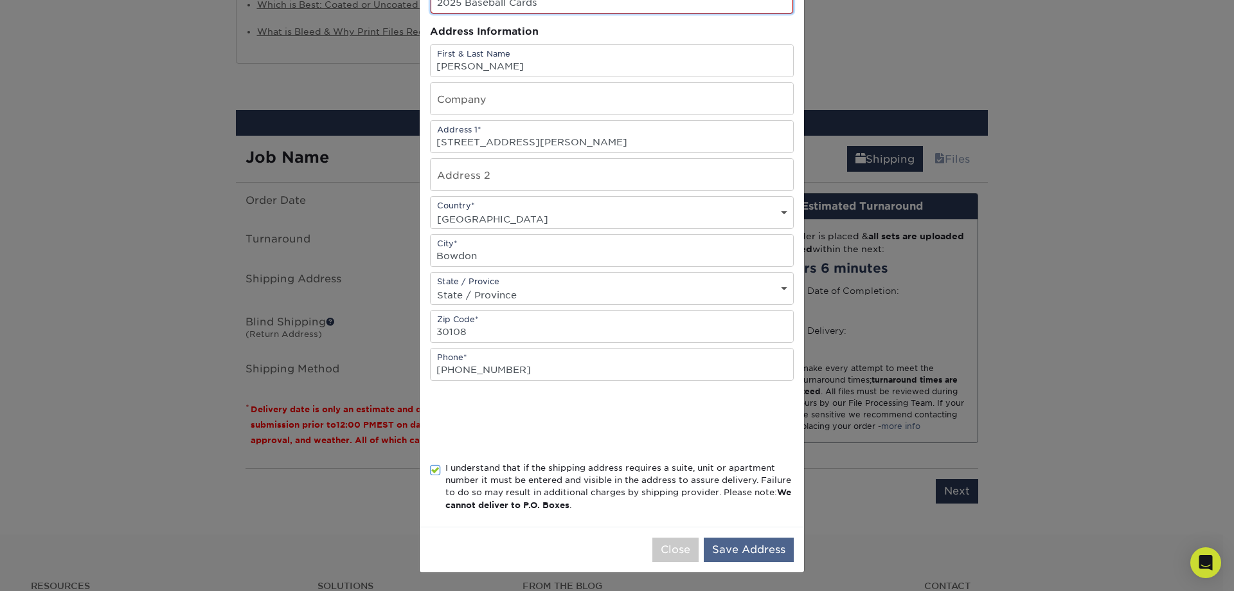
type input "2025 Baseball Cards"
click at [756, 552] on button "Save Address" at bounding box center [749, 549] width 90 height 24
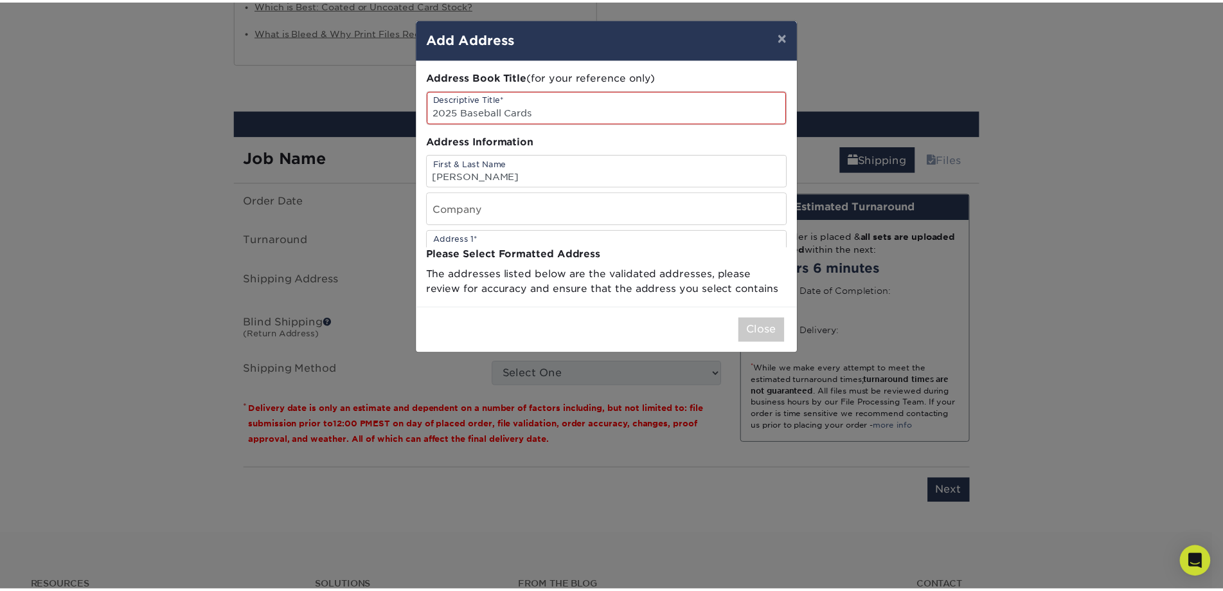
scroll to position [0, 0]
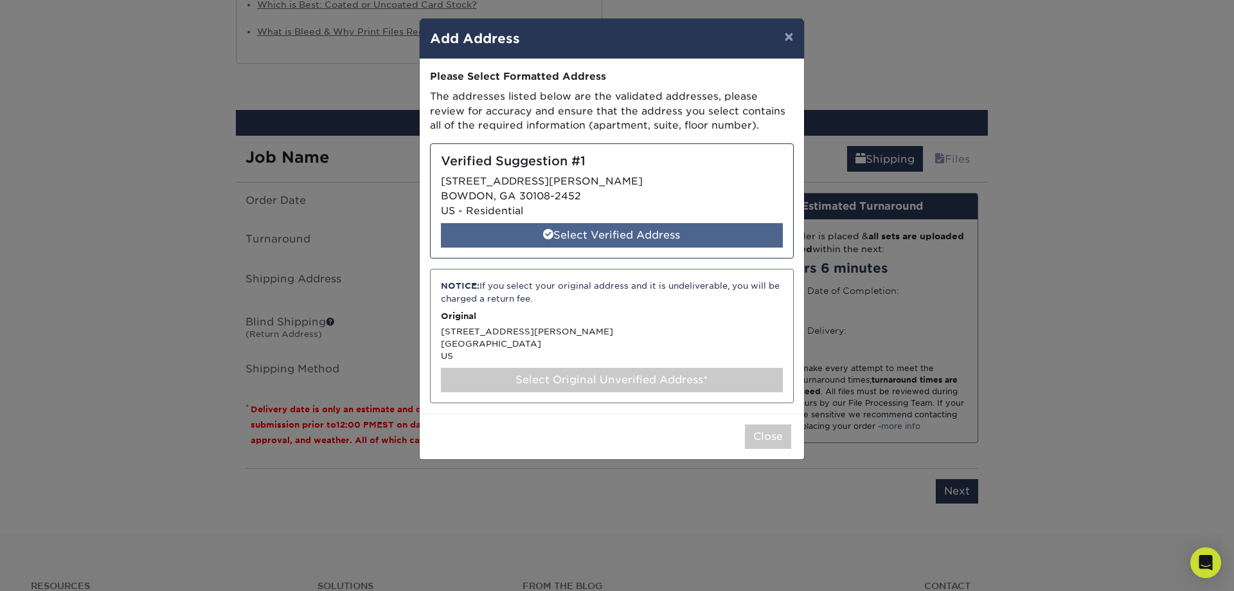
click at [629, 240] on div "Select Verified Address" at bounding box center [612, 235] width 342 height 24
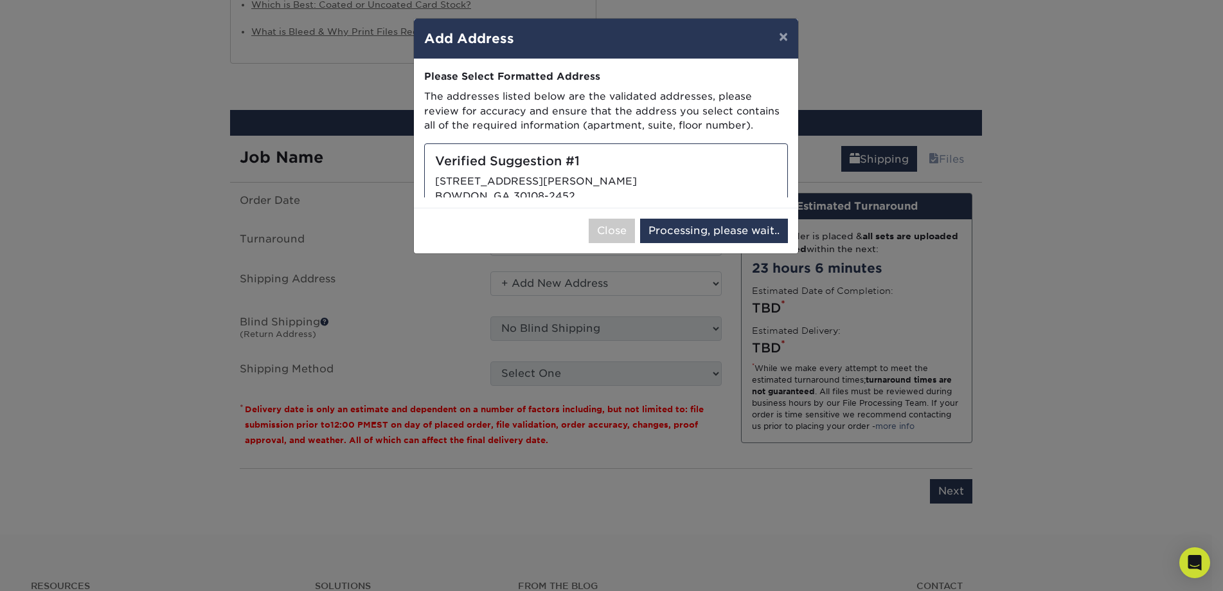
select select "285266"
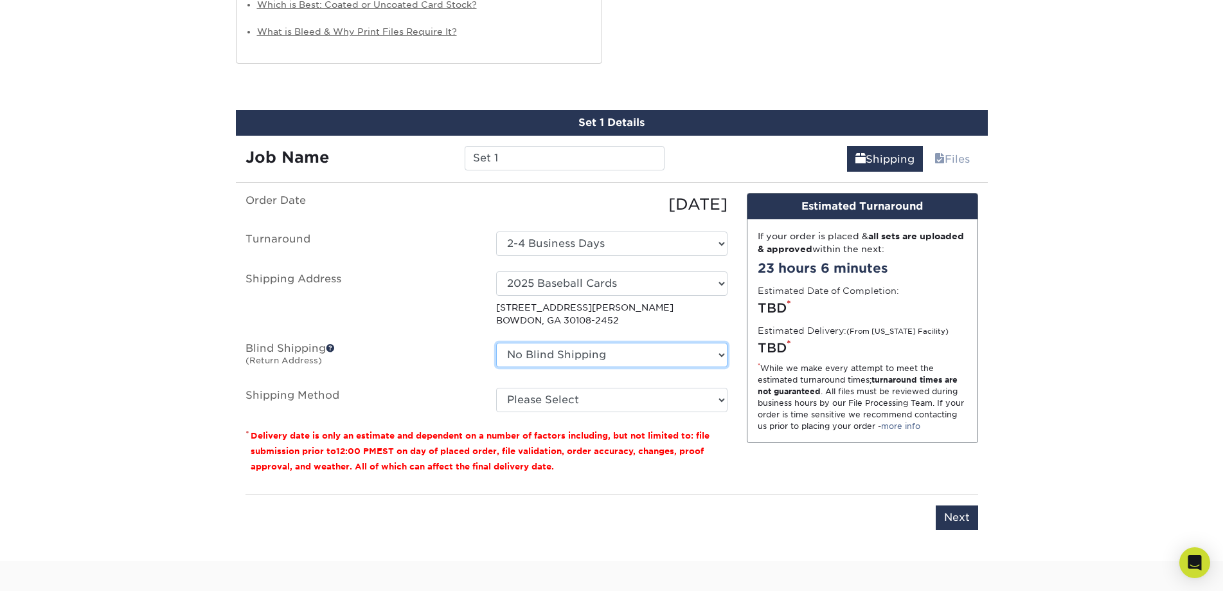
click at [590, 357] on select "No Blind Shipping + Add New Address" at bounding box center [611, 355] width 231 height 24
click at [433, 369] on label "Blind Shipping (Return Address)" at bounding box center [361, 358] width 251 height 30
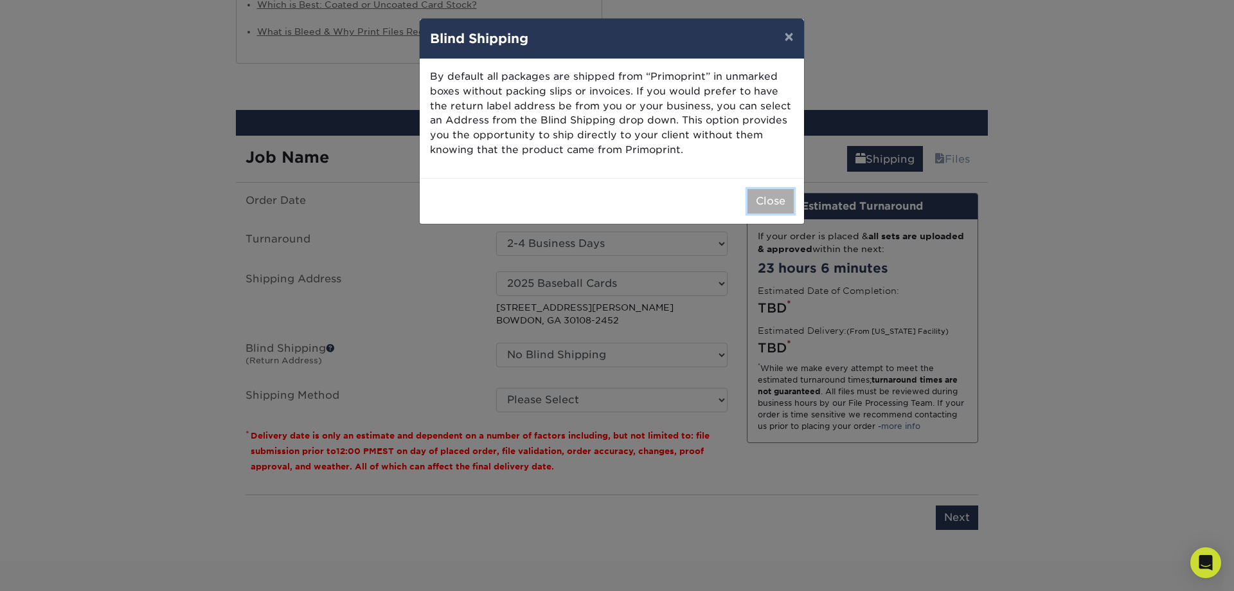
click at [768, 197] on button "Close" at bounding box center [771, 201] width 46 height 24
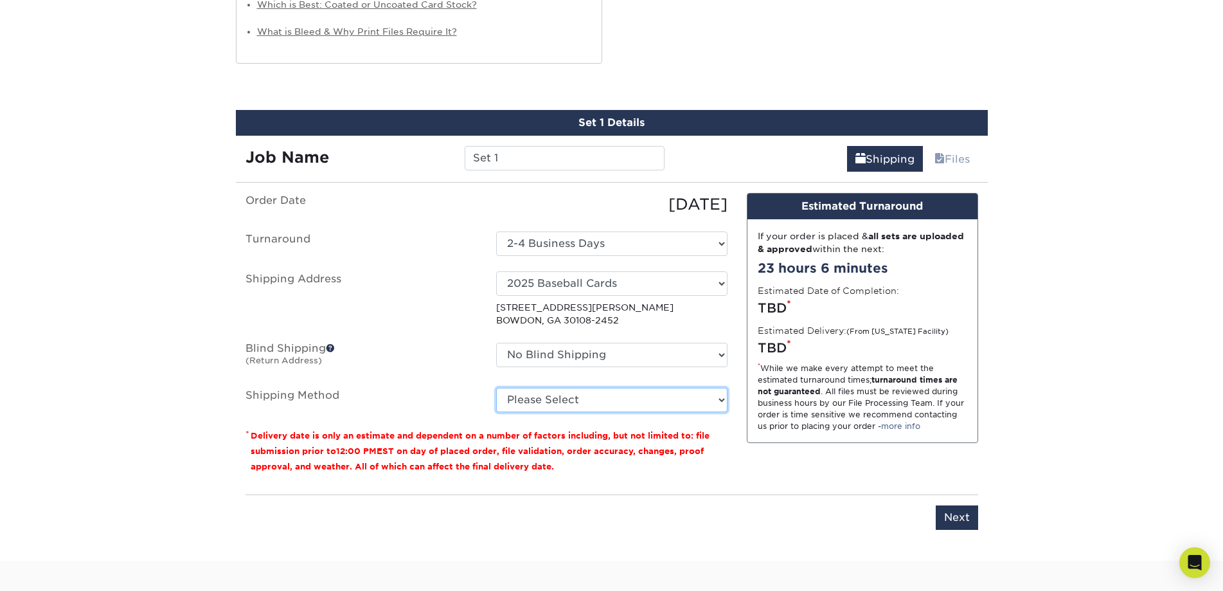
click at [664, 401] on select "Please Select Ground Shipping (+$39.31) 3 Day Shipping Service (+$44.21) 2 Day …" at bounding box center [611, 400] width 231 height 24
click at [496, 388] on select "Please Select Ground Shipping (+$39.31) 3 Day Shipping Service (+$44.21) 2 Day …" at bounding box center [611, 400] width 231 height 24
click at [676, 393] on select "Please Select Ground Shipping (+$39.31) 3 Day Shipping Service (+$44.21) 2 Day …" at bounding box center [611, 400] width 231 height 24
select select "-1"
click at [496, 388] on select "Please Select Ground Shipping (+$39.31) 3 Day Shipping Service (+$44.21) 2 Day …" at bounding box center [611, 400] width 231 height 24
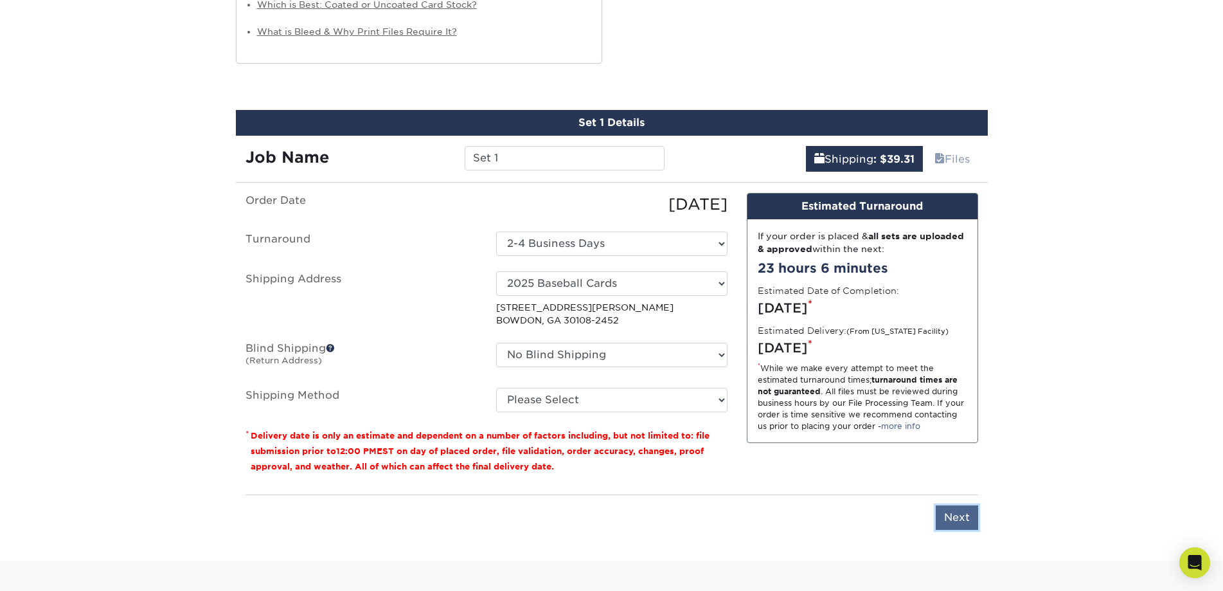
click at [953, 509] on input "Next" at bounding box center [957, 517] width 42 height 24
type input "Next"
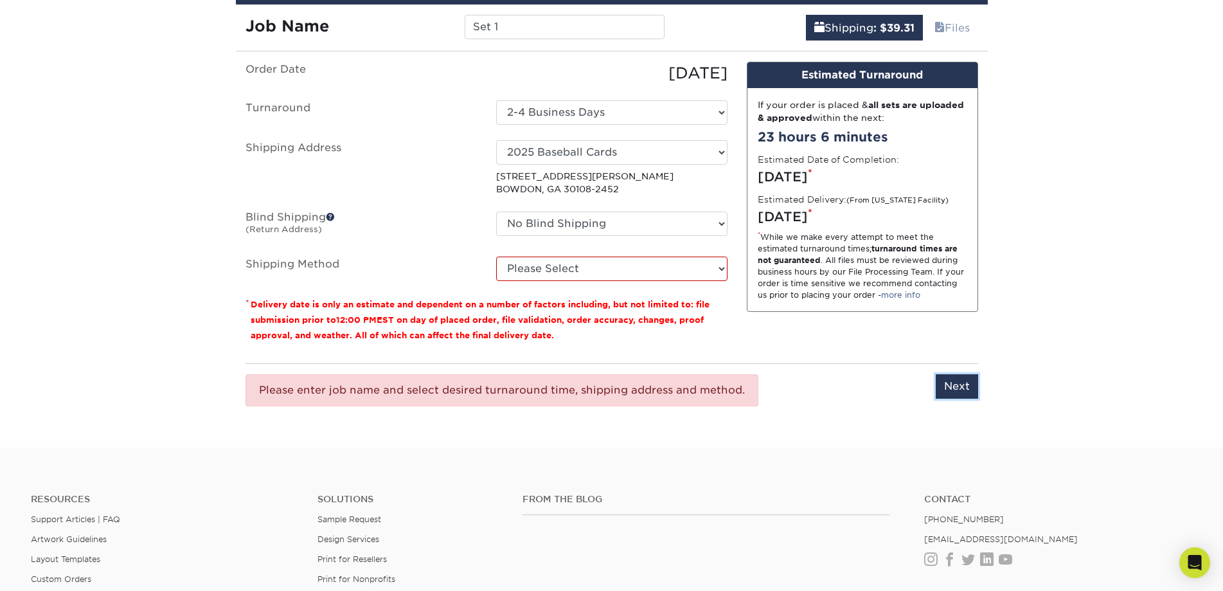
scroll to position [1457, 0]
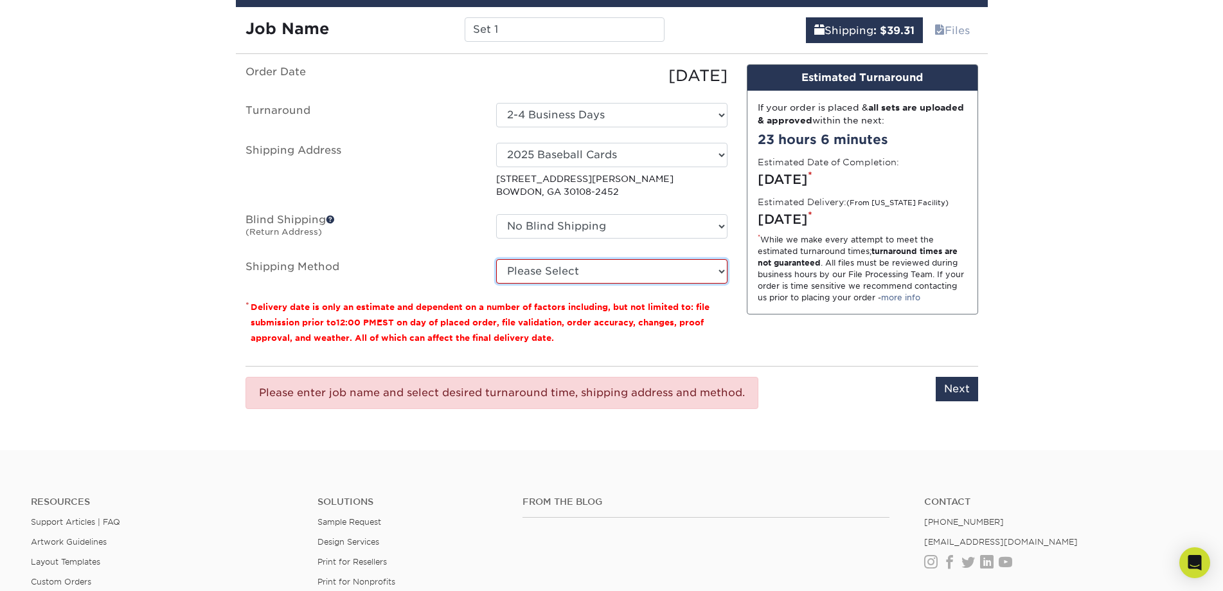
click at [579, 264] on select "Please Select Ground Shipping (+$39.31) 3 Day Shipping Service (+$44.21) 2 Day …" at bounding box center [611, 271] width 231 height 24
select select "03"
click at [496, 259] on select "Please Select Ground Shipping (+$39.31) 3 Day Shipping Service (+$44.21) 2 Day …" at bounding box center [611, 271] width 231 height 24
click at [953, 388] on input "Next" at bounding box center [957, 389] width 42 height 24
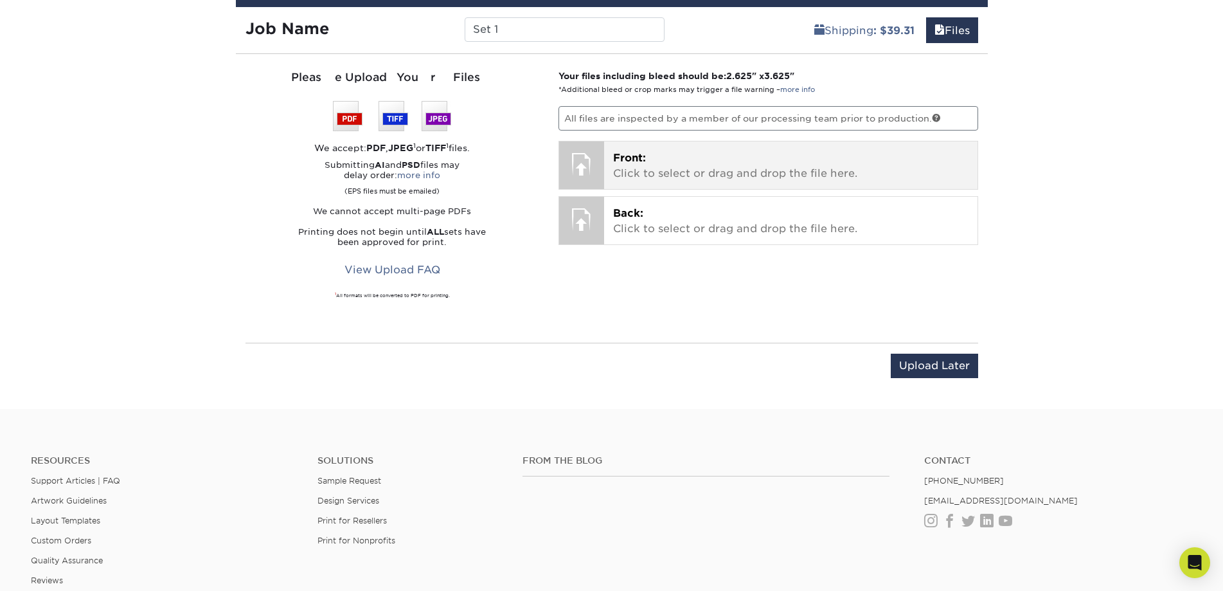
click at [676, 177] on p "Front: Click to select or drag and drop the file here." at bounding box center [791, 165] width 356 height 31
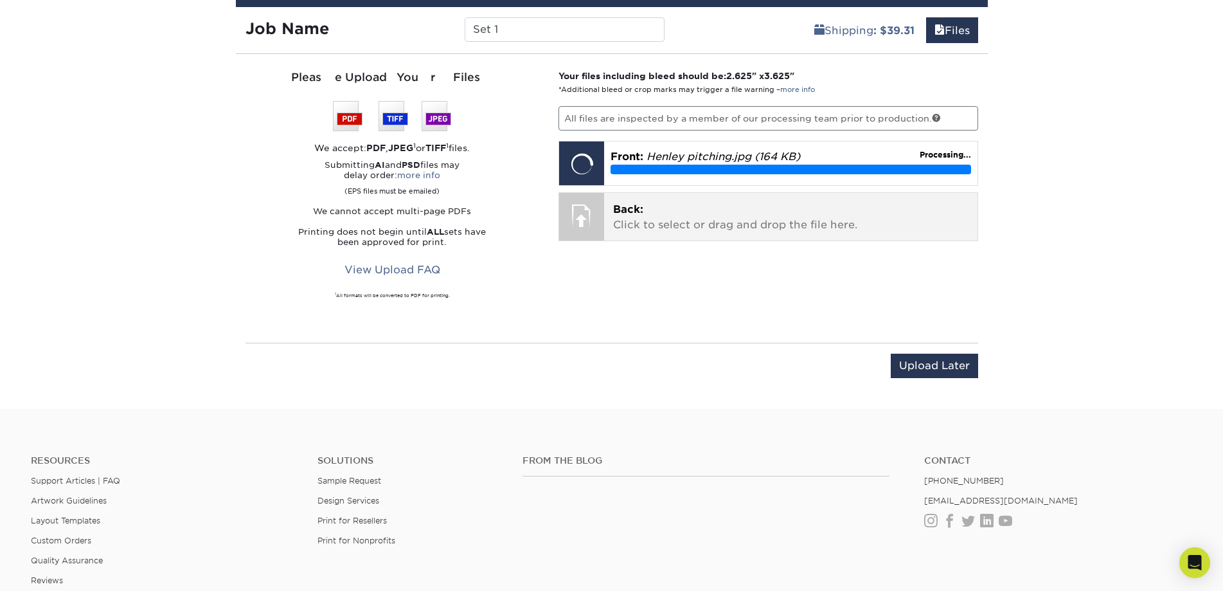
click at [620, 229] on p "Back: Click to select or drag and drop the file here." at bounding box center [791, 217] width 356 height 31
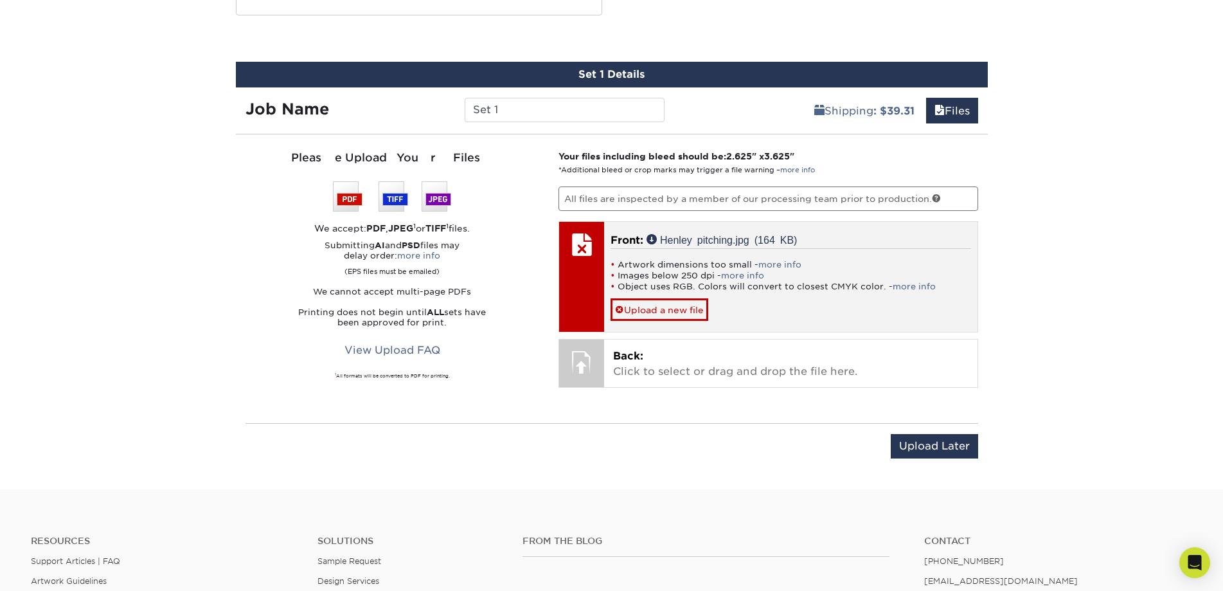
scroll to position [1135, 0]
